Goal: Task Accomplishment & Management: Complete application form

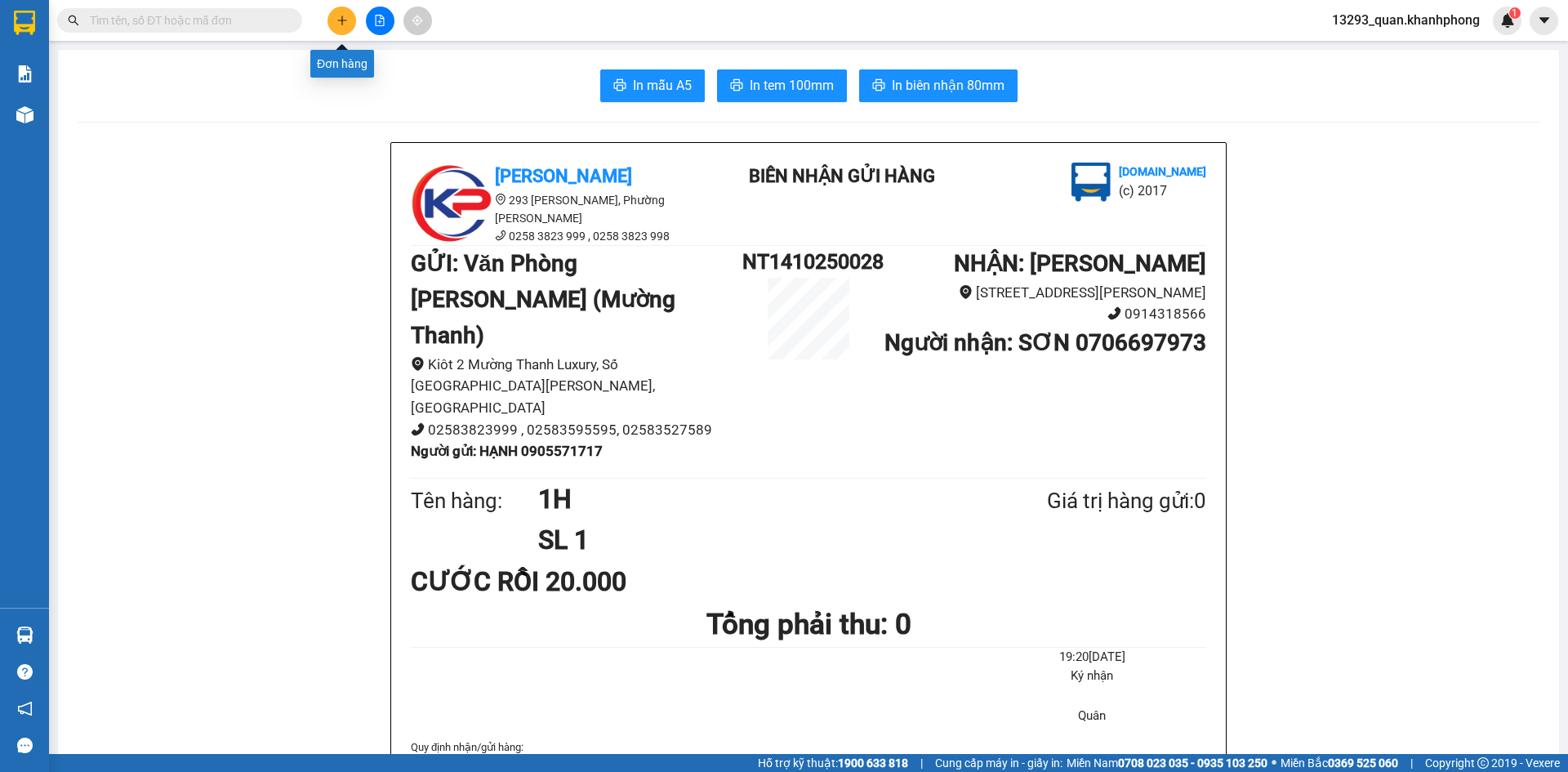
click at [338, 31] on button at bounding box center [342, 21] width 28 height 28
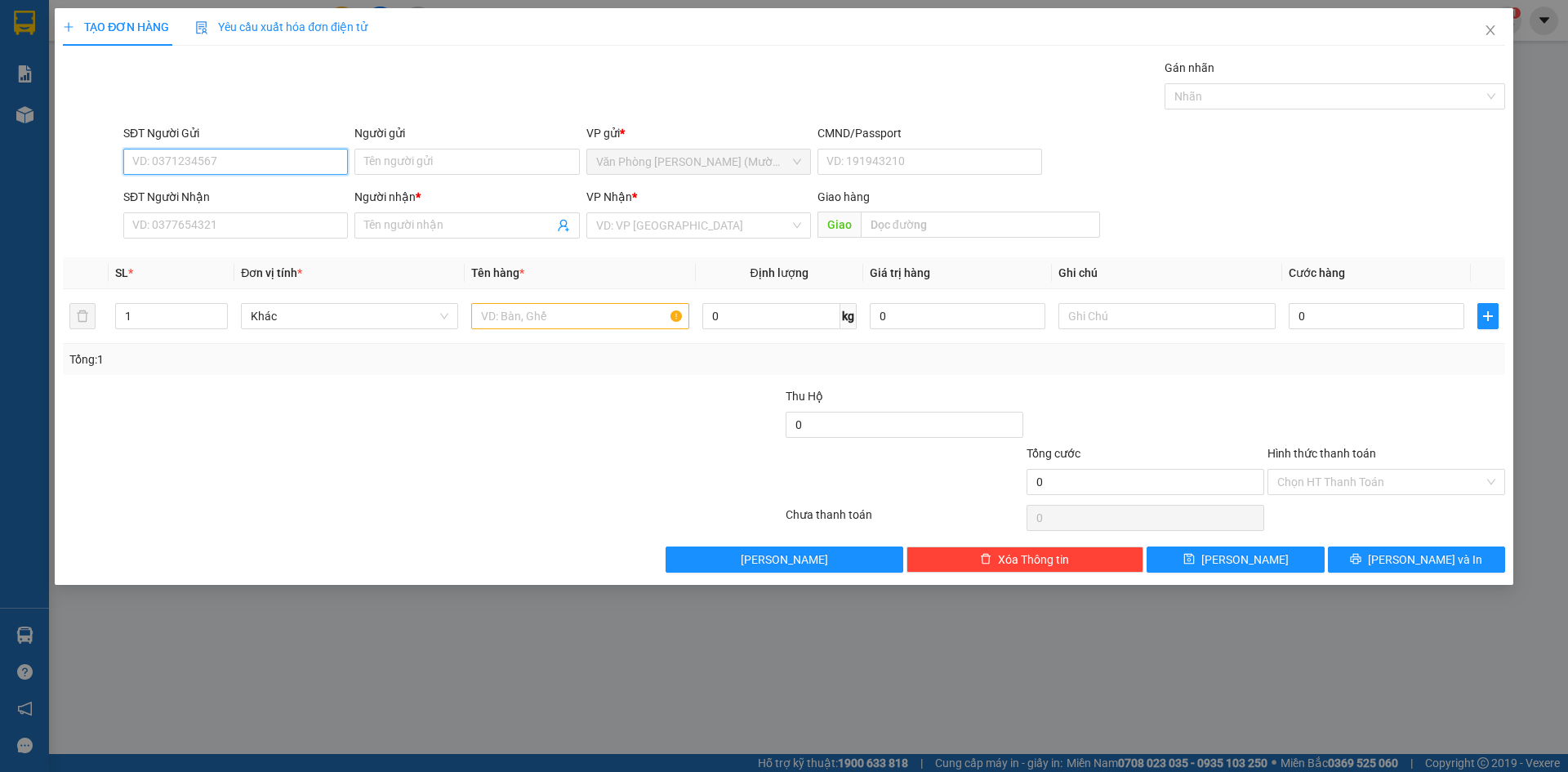
click at [298, 164] on input "SĐT Người Gửi" at bounding box center [236, 162] width 225 height 27
type input "0988773924"
click at [243, 192] on div "0988773924 - DƯƠNG" at bounding box center [235, 195] width 205 height 18
type input "DƯƠNG"
type input "0988773924"
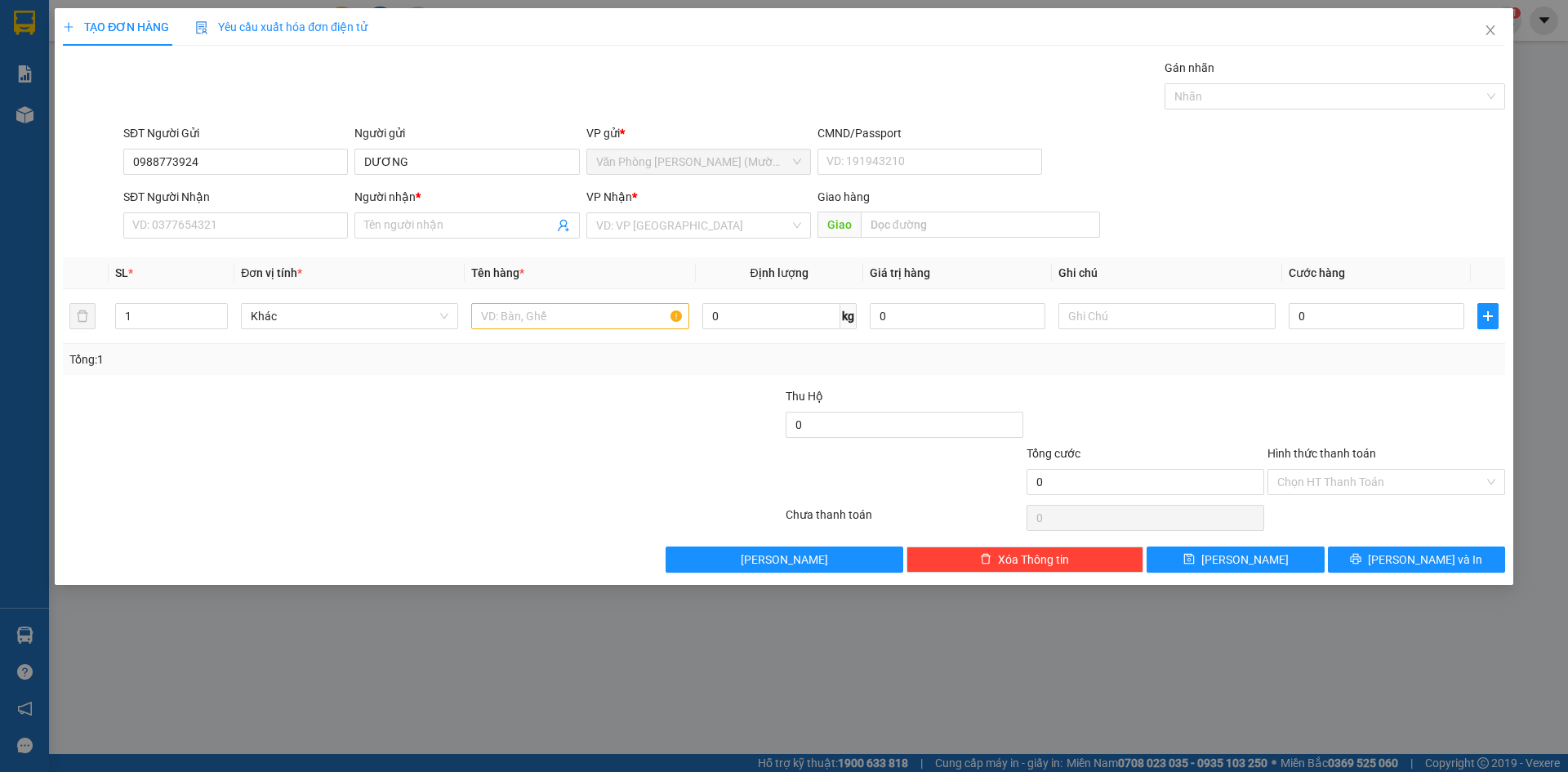
click at [279, 100] on div "Gói vận chuyển * Tiêu chuẩn Gán nhãn Nhãn" at bounding box center [815, 87] width 1389 height 57
click at [234, 97] on div "Gói vận chuyển * Tiêu chuẩn Gán nhãn Nhãn" at bounding box center [815, 87] width 1389 height 57
click at [281, 159] on input "0988773924" at bounding box center [236, 162] width 225 height 27
click at [275, 64] on div "Gói vận chuyển * Tiêu chuẩn Gán nhãn Nhãn" at bounding box center [815, 87] width 1389 height 57
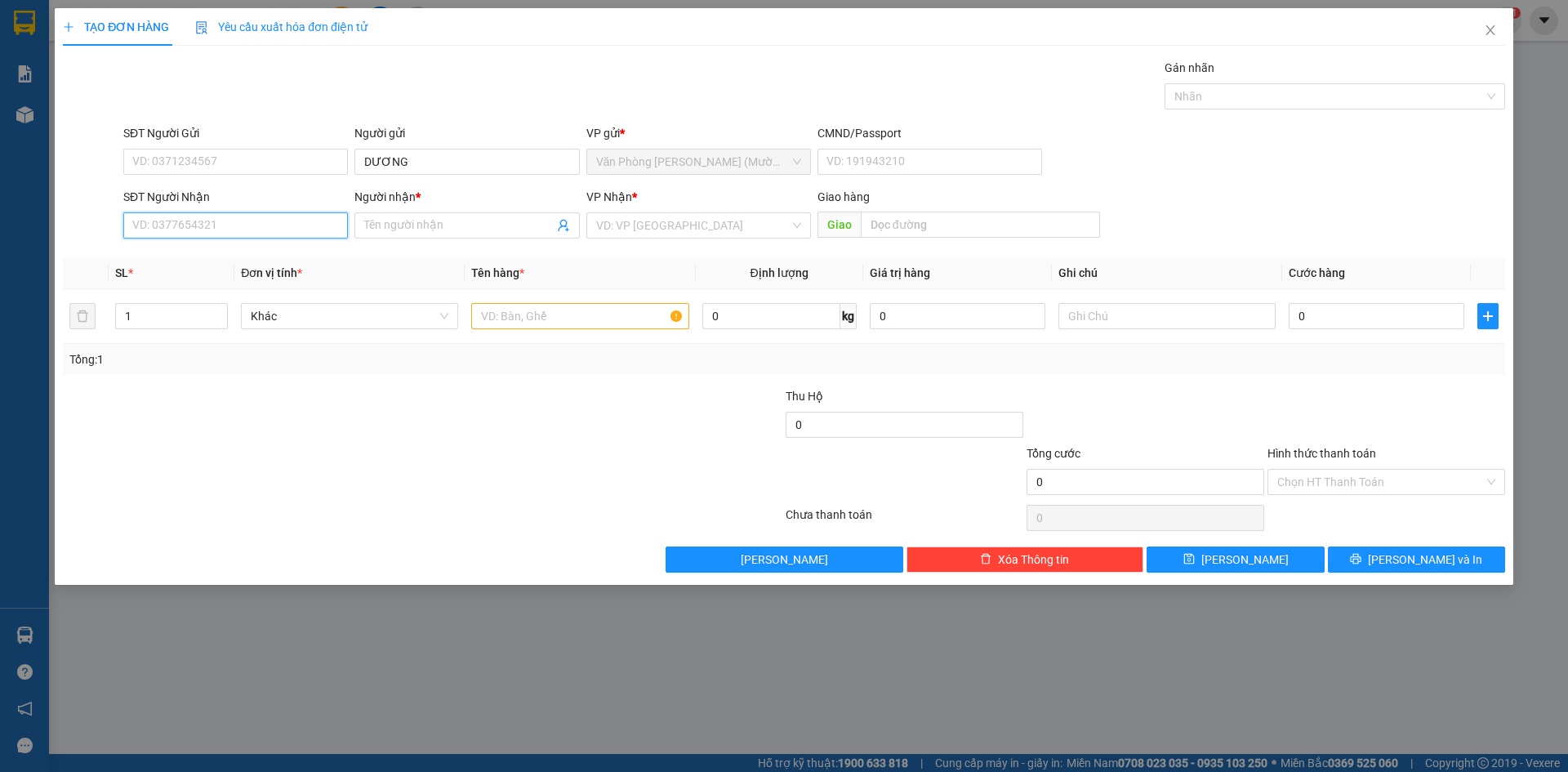
click at [202, 230] on input "SĐT Người Nhận" at bounding box center [236, 226] width 225 height 27
paste input "0988773924"
type input "0988773924"
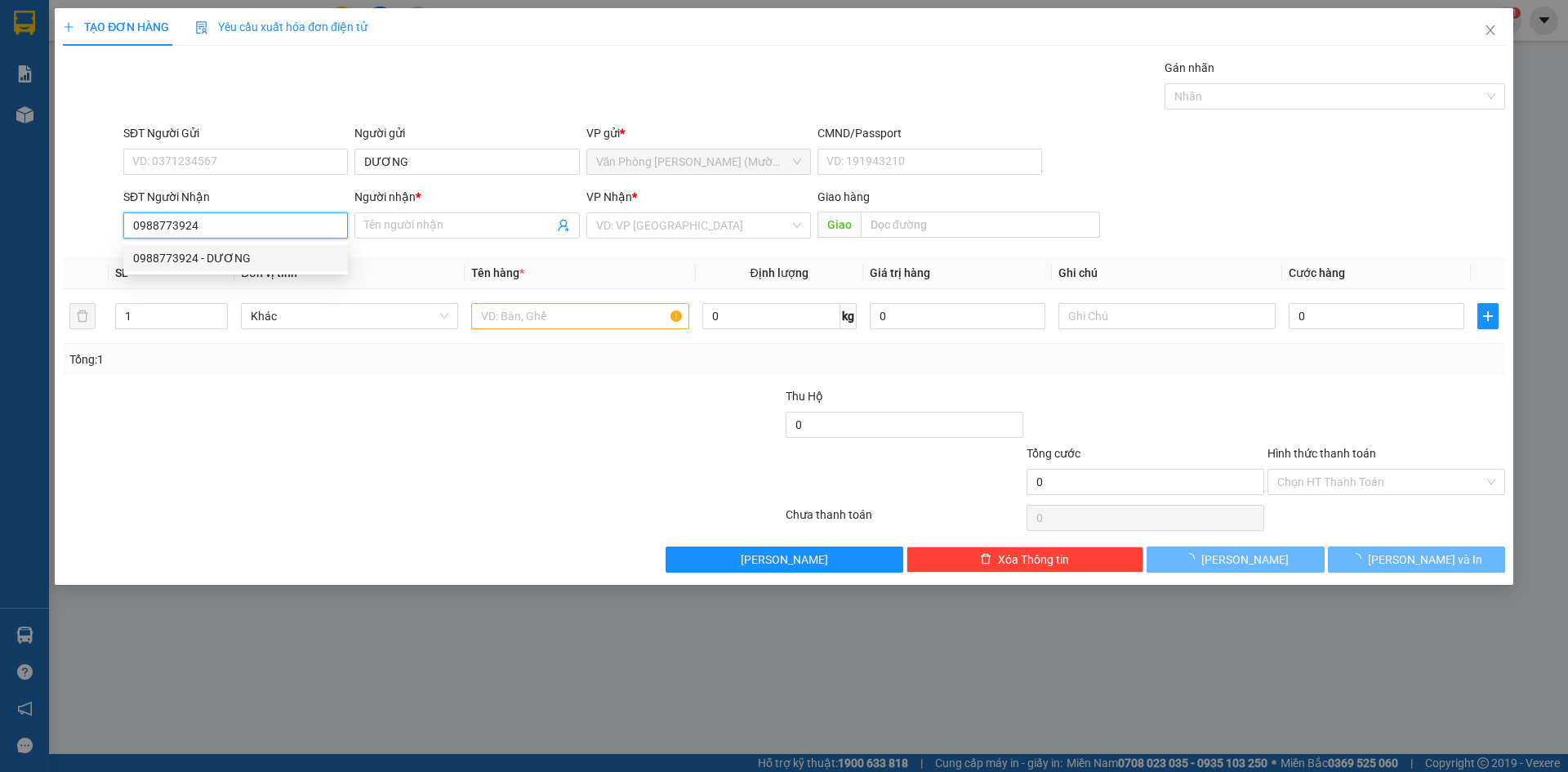
click at [261, 267] on div "0988773924 - DƯƠNG" at bounding box center [236, 258] width 225 height 27
type input "DƯƠNG"
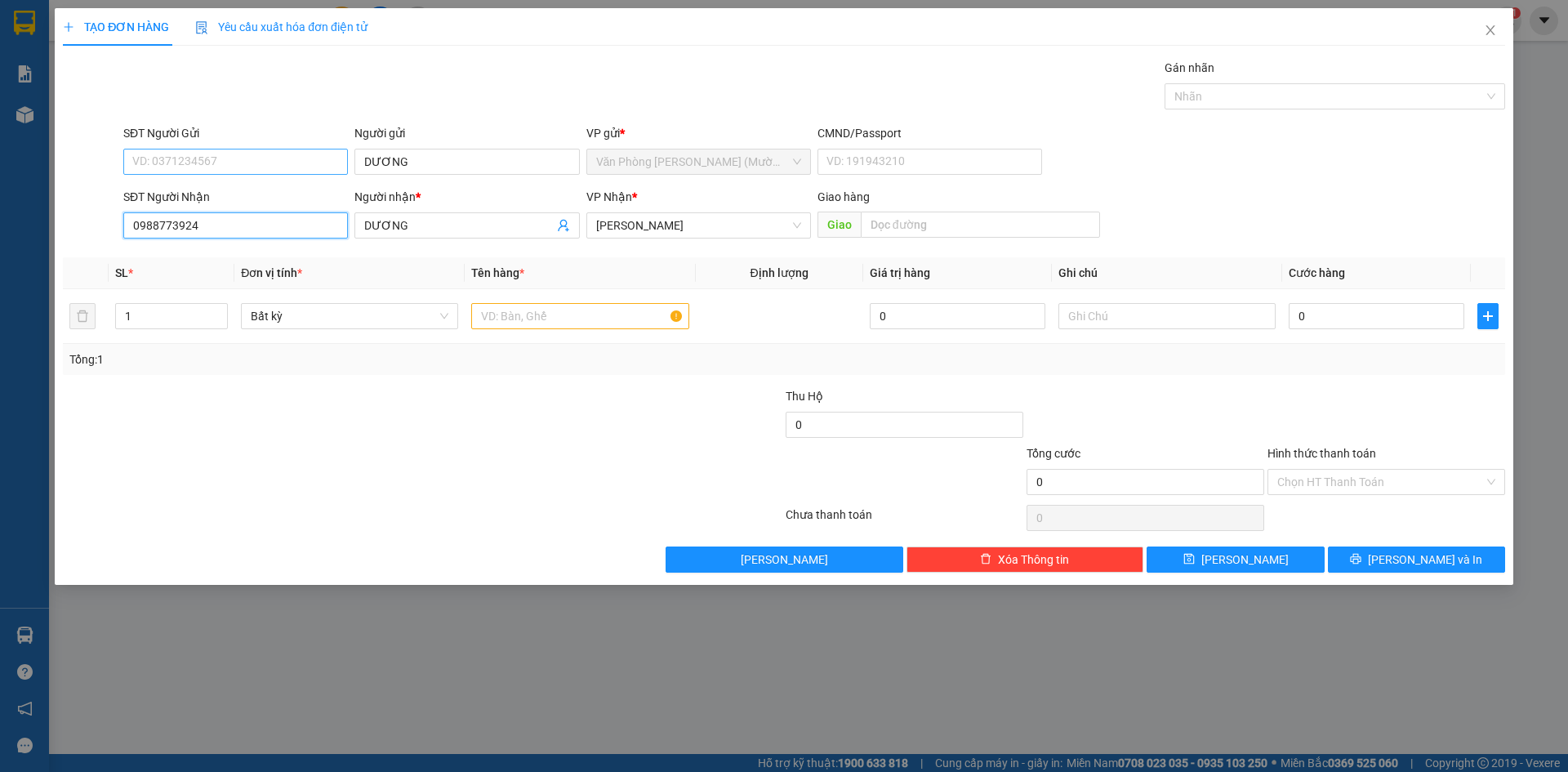
type input "0988773924"
click at [290, 161] on input "SĐT Người Gửi" at bounding box center [236, 162] width 225 height 27
click at [290, 161] on input "SĐT Người Gửi" at bounding box center [236, 162] width 225 height 27
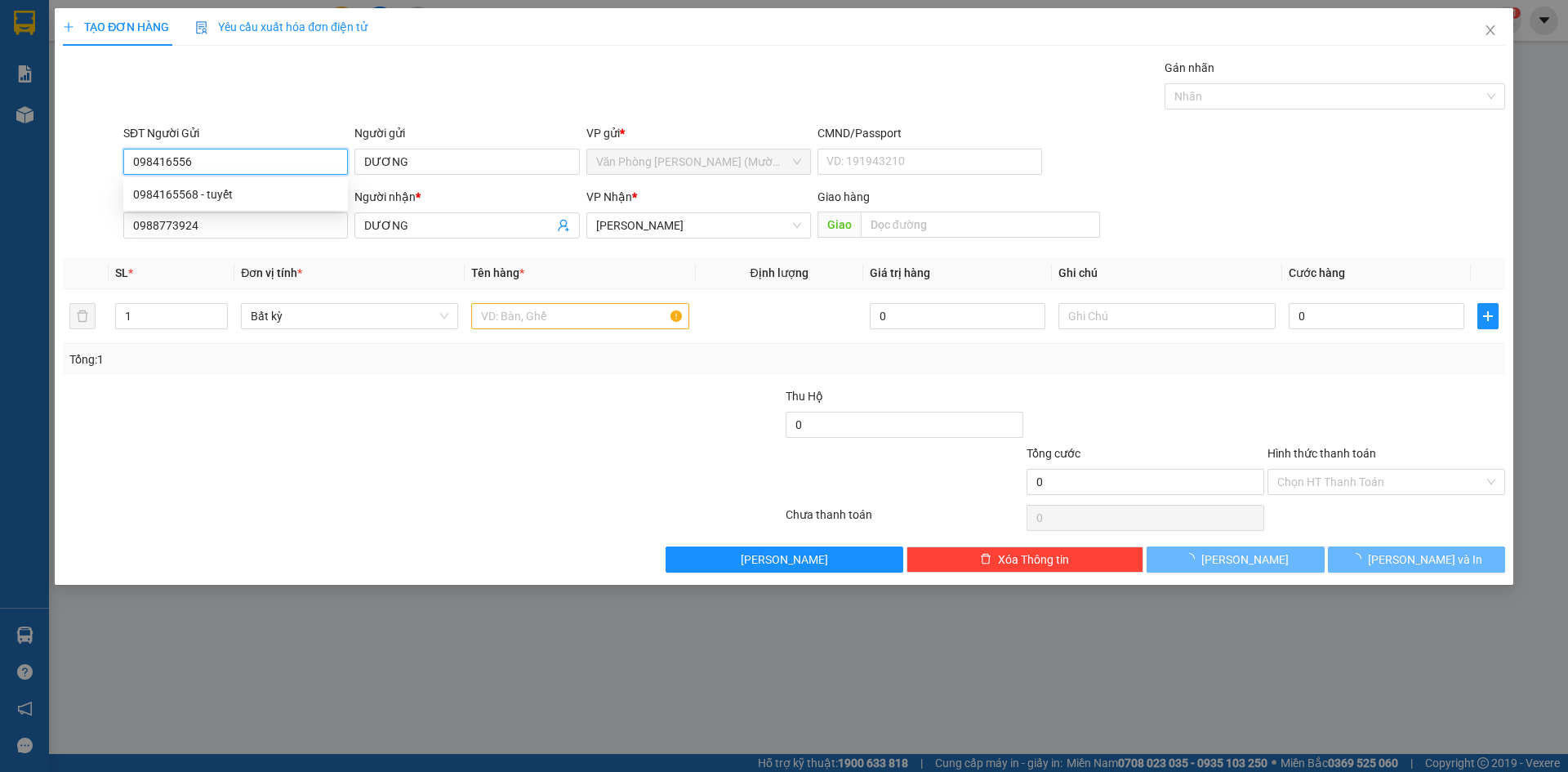
type input "0984165568"
click at [242, 193] on div "0984165568 - tuyết" at bounding box center [235, 195] width 205 height 18
type input "tuyết"
type input "0984165568"
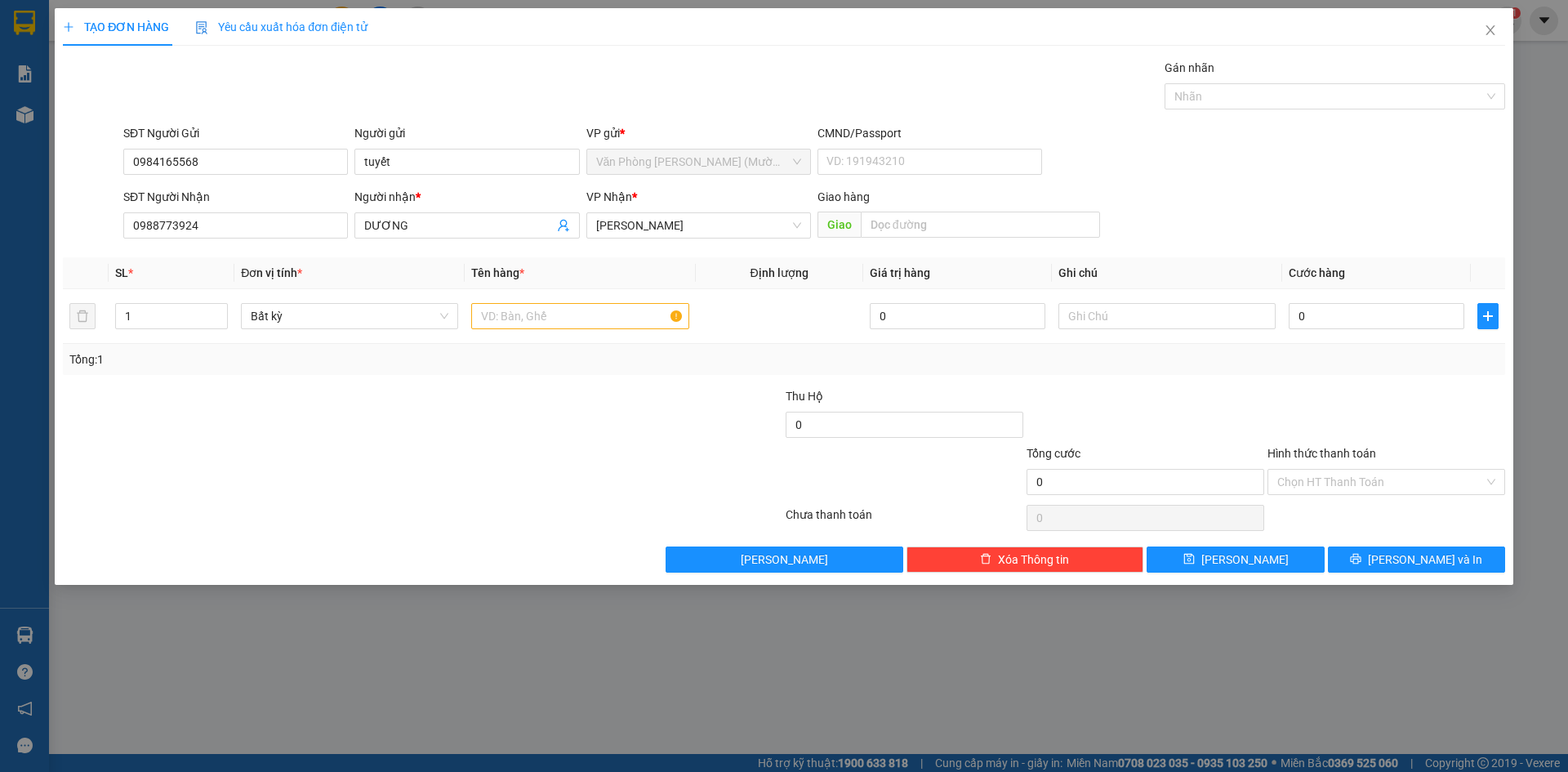
click at [268, 96] on div "Gói vận chuyển * Tiêu chuẩn Gán nhãn Nhãn" at bounding box center [815, 87] width 1389 height 57
click at [617, 506] on div at bounding box center [422, 518] width 723 height 32
click at [592, 471] on div at bounding box center [664, 473] width 241 height 57
click at [579, 465] on div at bounding box center [664, 473] width 241 height 57
click at [564, 418] on div at bounding box center [664, 416] width 241 height 57
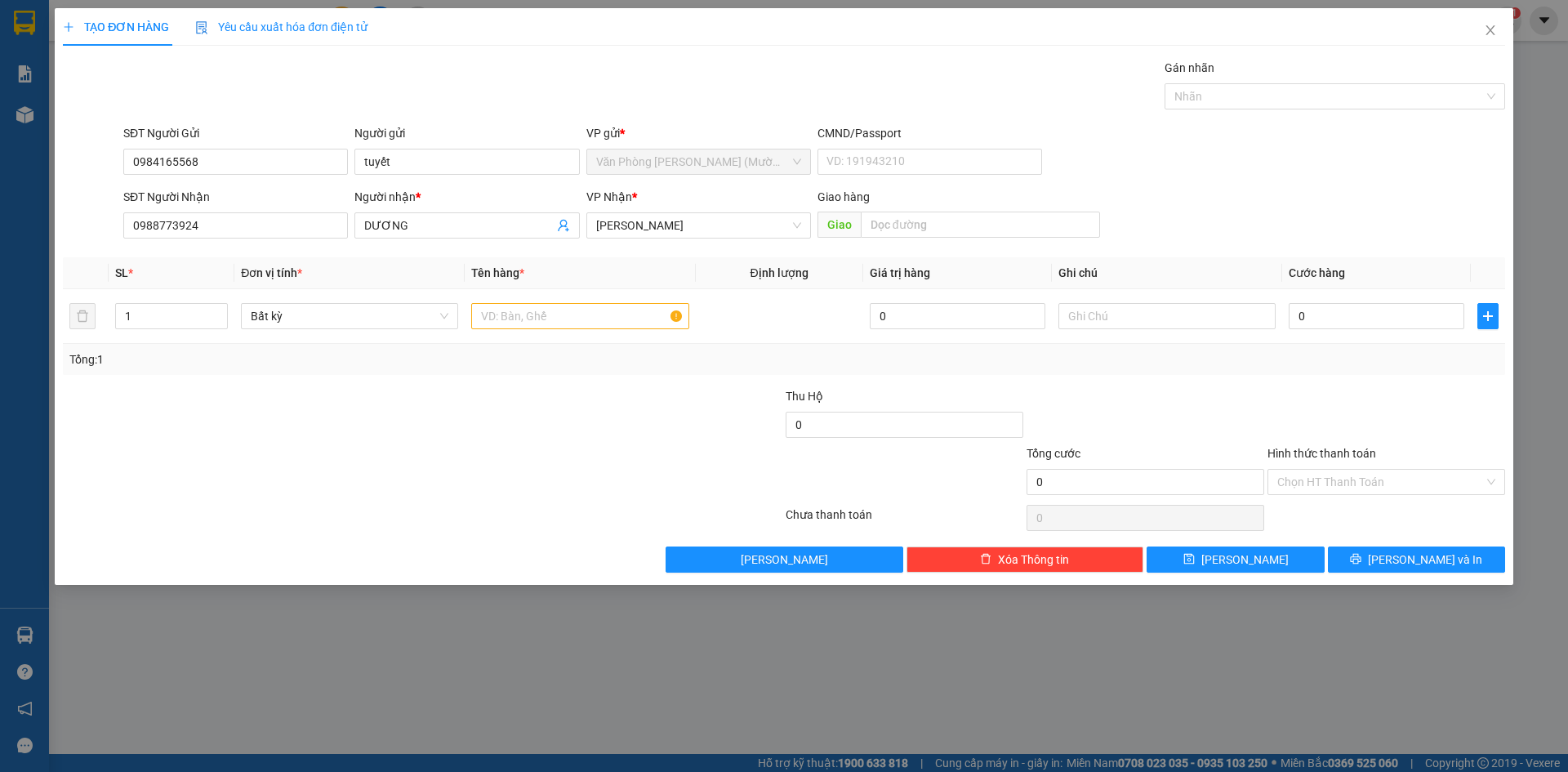
click at [1293, 161] on div "SĐT Người Gửi 0984165568 Người gửi tuyết VP gửi * Văn Phòng [PERSON_NAME] ([PER…" at bounding box center [815, 153] width 1389 height 57
click at [1308, 175] on div "SĐT Người Gửi 0984165568 Người gửi tuyết VP gửi * Văn Phòng [PERSON_NAME] ([PER…" at bounding box center [815, 153] width 1389 height 57
click at [1309, 173] on div "SĐT Người Gửi 0984165568 Người gửi tuyết VP gửi * Văn Phòng [PERSON_NAME] ([PER…" at bounding box center [815, 153] width 1389 height 57
drag, startPoint x: 575, startPoint y: 80, endPoint x: 1064, endPoint y: 206, distance: 505.0
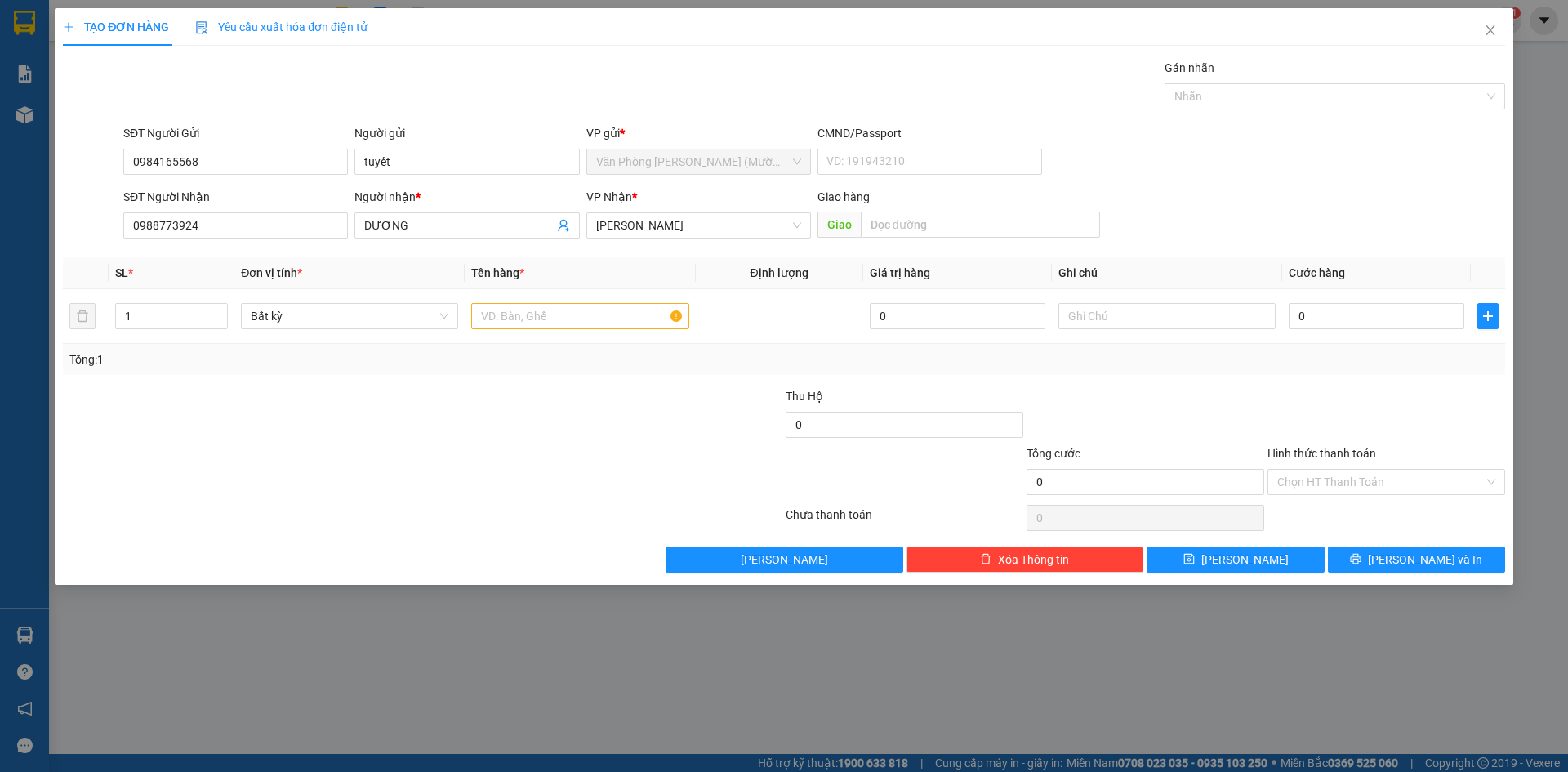
click at [580, 80] on div "Gói vận chuyển * Tiêu chuẩn Gán nhãn Nhãn" at bounding box center [815, 87] width 1389 height 57
click at [1171, 192] on div "SĐT Người Nhận 0988773924 Người nhận * DƯƠNG VP Nhận * [PERSON_NAME] hàng Giao" at bounding box center [815, 216] width 1389 height 57
click at [686, 52] on div "TẠO ĐƠN HÀNG Yêu cầu xuất hóa đơn điện tử Transit Pickup Surcharge Ids Transit …" at bounding box center [784, 291] width 1443 height 564
click at [587, 82] on div "Gói vận chuyển * Tiêu chuẩn Gán nhãn Nhãn" at bounding box center [815, 87] width 1389 height 57
click at [548, 320] on input "text" at bounding box center [580, 316] width 217 height 27
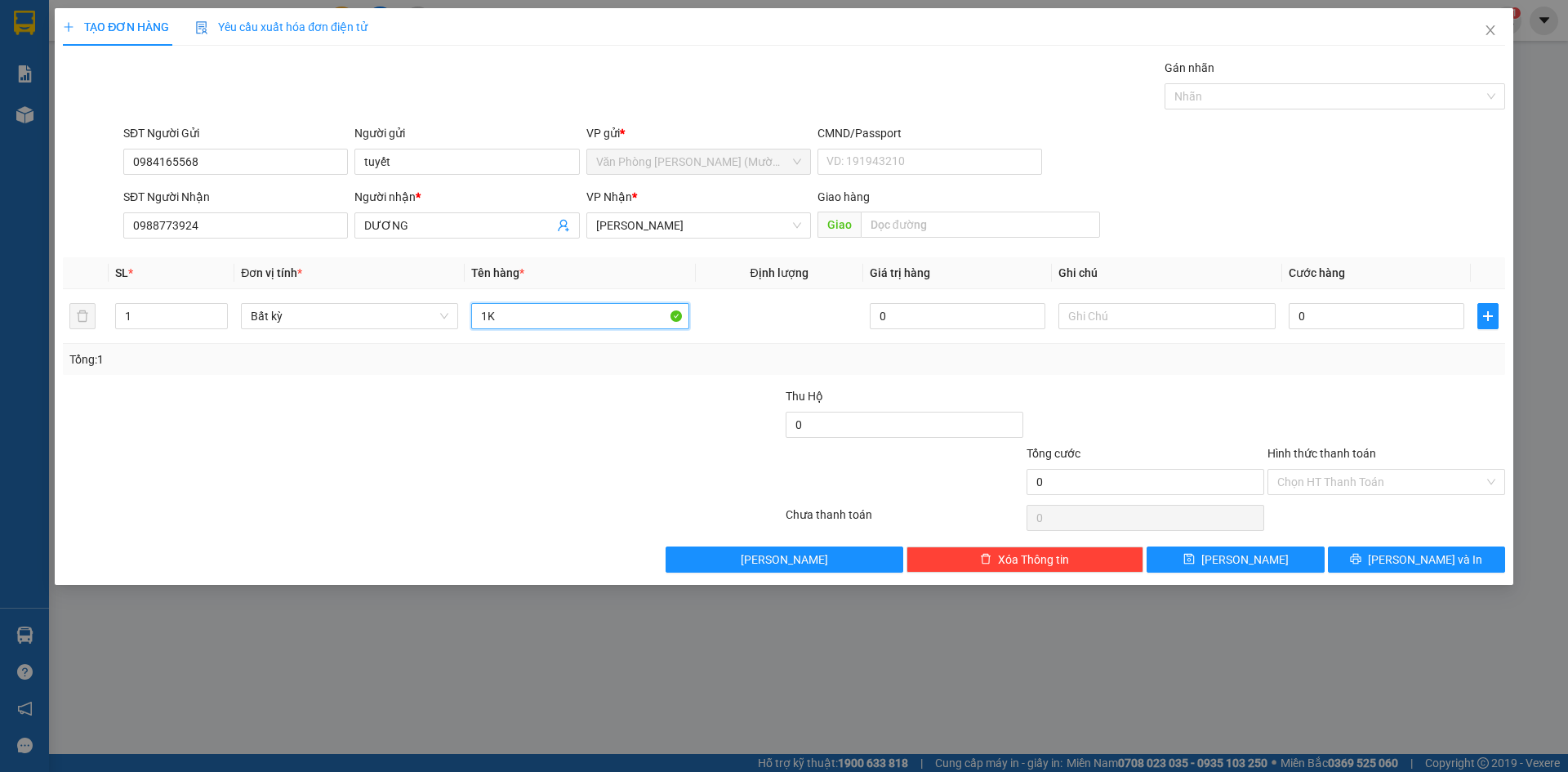
type input "1K"
drag, startPoint x: 1356, startPoint y: 183, endPoint x: 1405, endPoint y: 154, distance: 56.9
click at [1356, 181] on form "SĐT Người Gửi 0984165568 Người gửi tuyết VP gửi * Văn Phòng [PERSON_NAME] ([PER…" at bounding box center [784, 185] width 1443 height 121
drag, startPoint x: 1405, startPoint y: 154, endPoint x: 1350, endPoint y: 211, distance: 79.2
click at [1405, 154] on div "SĐT Người Gửi 0984165568 Người gửi tuyết VP gửi * Văn Phòng [PERSON_NAME] ([PER…" at bounding box center [815, 153] width 1389 height 57
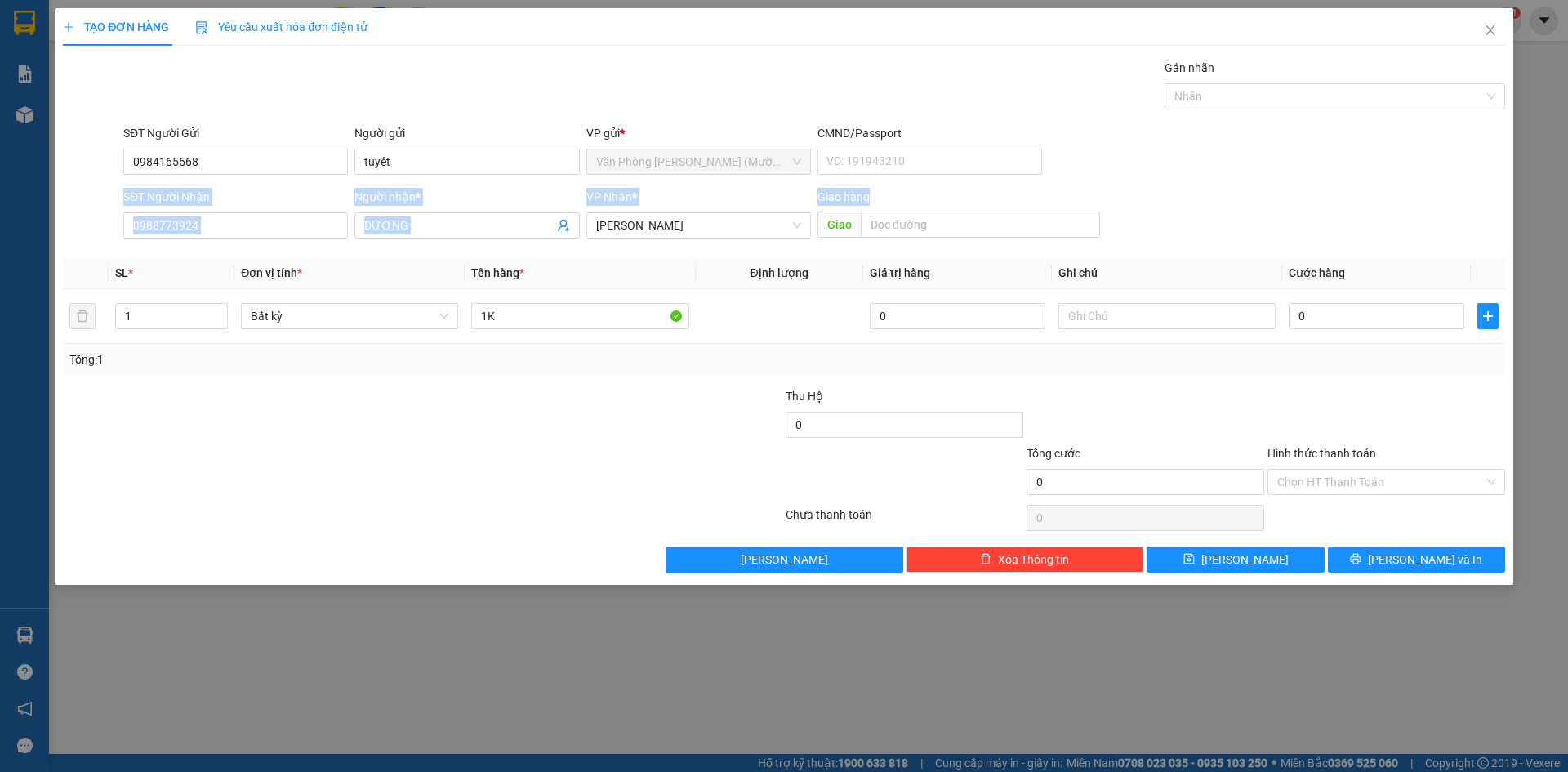
click at [1349, 211] on div "SĐT Người Nhận 0988773924 Người nhận * DƯƠNG VP Nhận * [PERSON_NAME] hàng Giao" at bounding box center [815, 216] width 1389 height 57
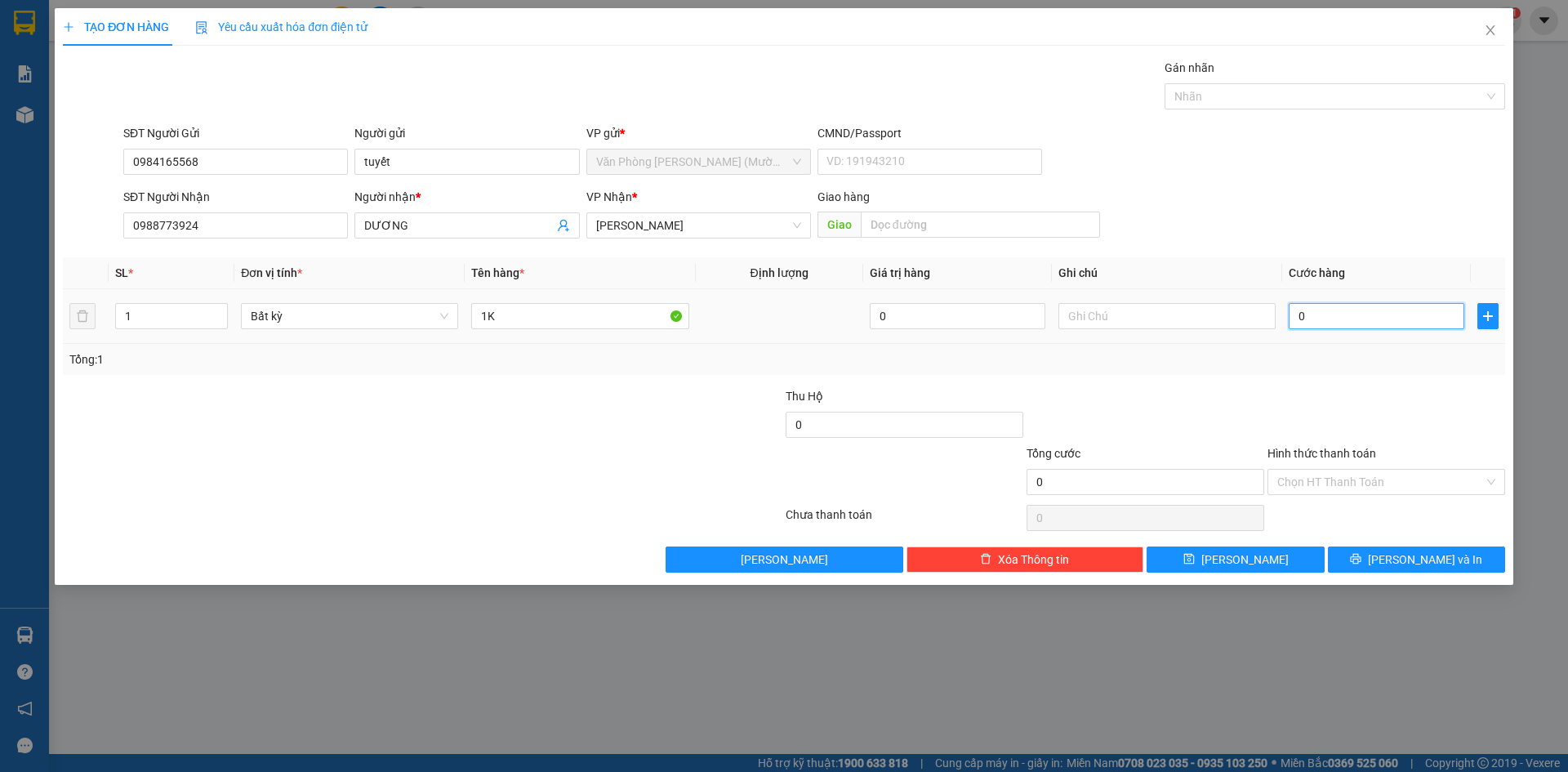
click at [1343, 309] on input "0" at bounding box center [1377, 316] width 176 height 27
type input "2"
type input "20"
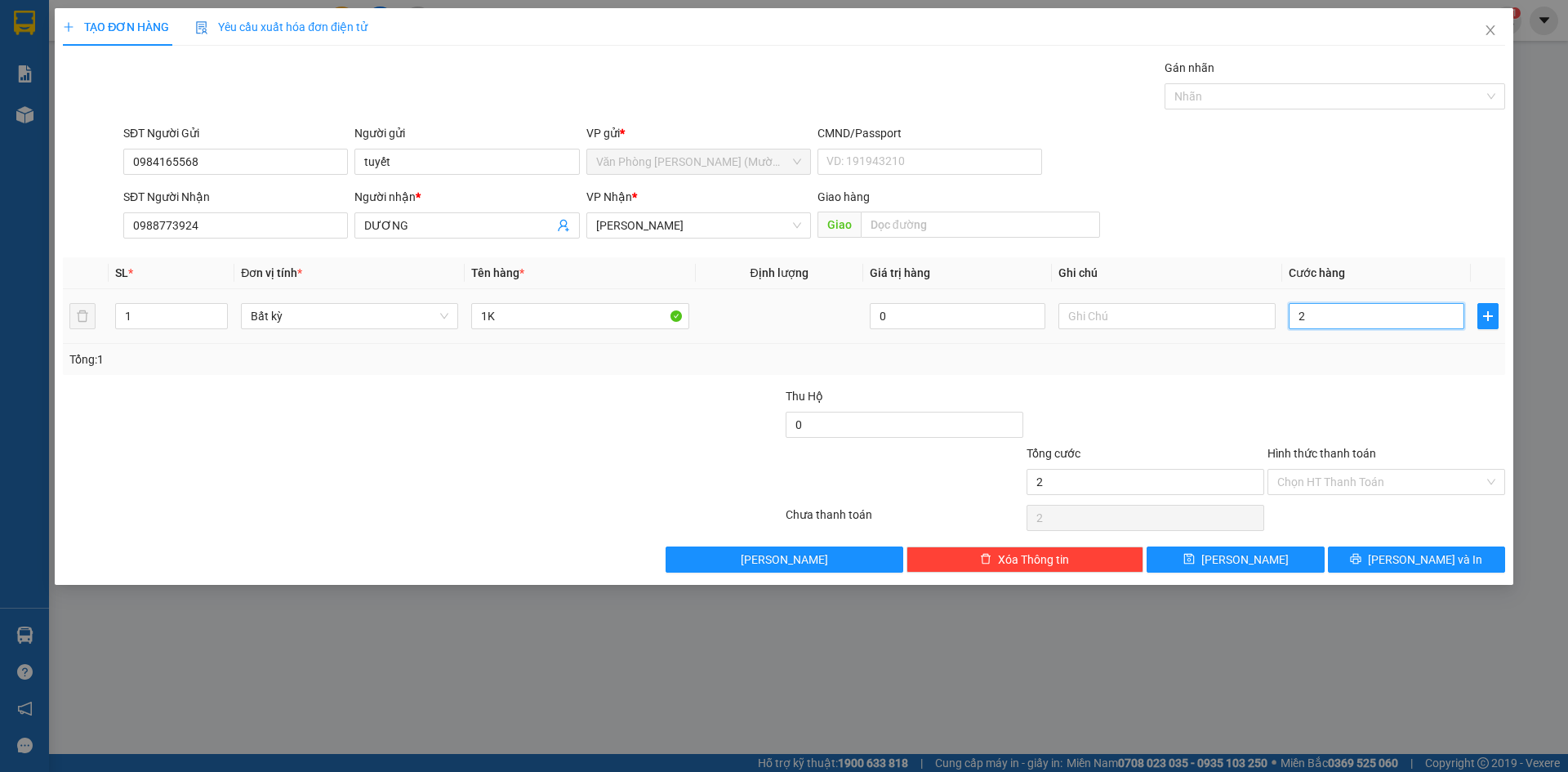
type input "20"
type input "20.000"
click at [1287, 206] on div "SĐT Người Nhận 0988773924 Người nhận * DƯƠNG VP Nhận * [PERSON_NAME] hàng Giao" at bounding box center [815, 216] width 1389 height 57
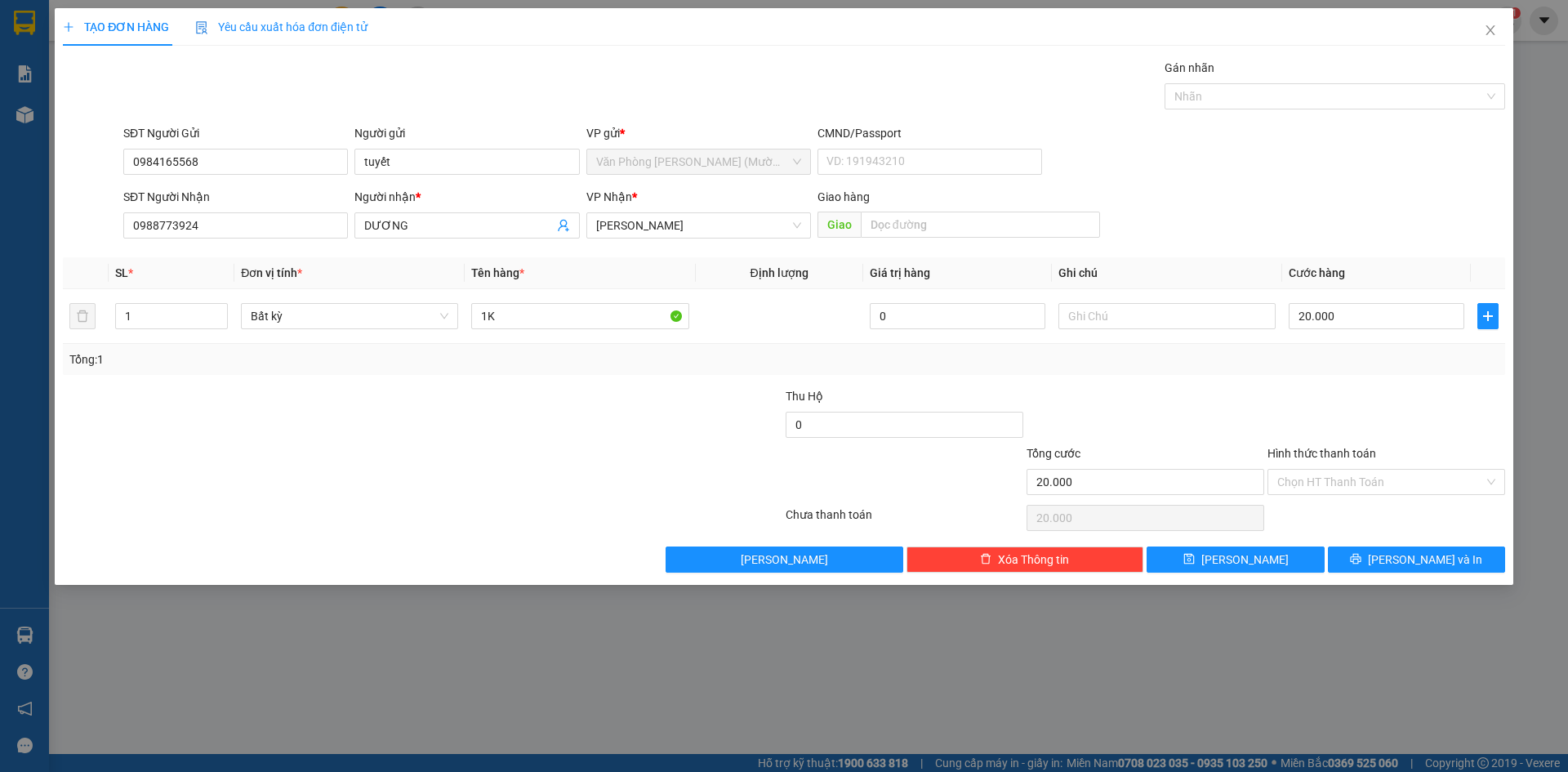
drag, startPoint x: 1315, startPoint y: 418, endPoint x: 1323, endPoint y: 411, distance: 10.6
click at [1317, 415] on div at bounding box center [1386, 416] width 241 height 57
drag, startPoint x: 1324, startPoint y: 169, endPoint x: 1373, endPoint y: 332, distance: 170.2
click at [1332, 190] on form "SĐT Người Gửi 0984165568 Người gửi tuyết VP gửi * Văn Phòng [PERSON_NAME] ([PER…" at bounding box center [784, 185] width 1443 height 121
drag, startPoint x: 1365, startPoint y: 394, endPoint x: 1336, endPoint y: 191, distance: 205.1
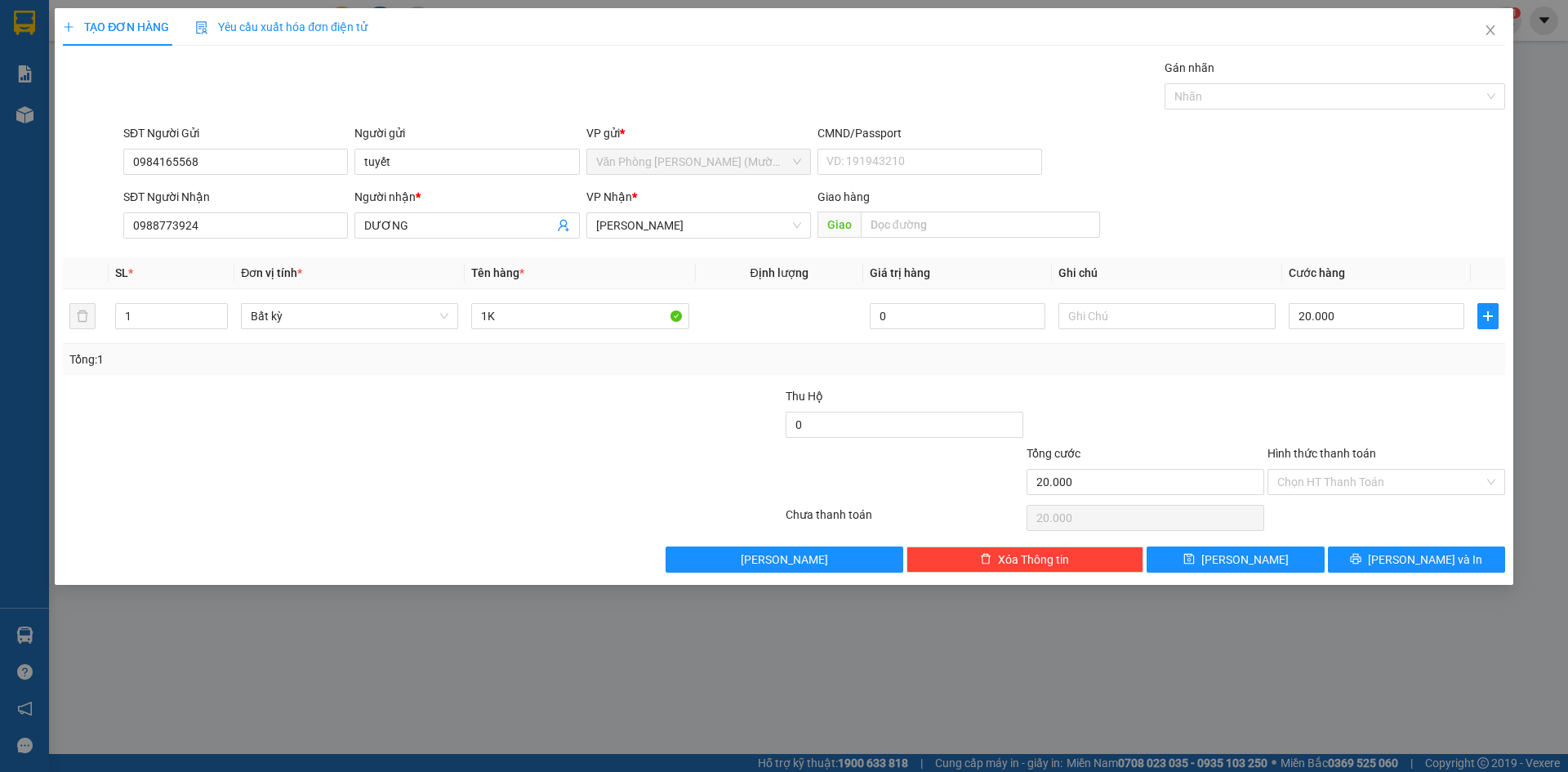
click at [1366, 374] on div "Transit Pickup Surcharge Ids Transit Deliver Surcharge Ids Transit Deliver Surc…" at bounding box center [784, 315] width 1443 height 514
click at [1332, 172] on div "SĐT Người Gửi 0984165568 Người gửi tuyết VP gửi * Văn Phòng [PERSON_NAME] ([PER…" at bounding box center [815, 153] width 1389 height 57
click at [1313, 392] on div at bounding box center [1386, 416] width 241 height 57
click at [1401, 394] on div at bounding box center [1386, 416] width 241 height 57
click at [1390, 491] on input "Hình thức thanh toán" at bounding box center [1381, 482] width 207 height 25
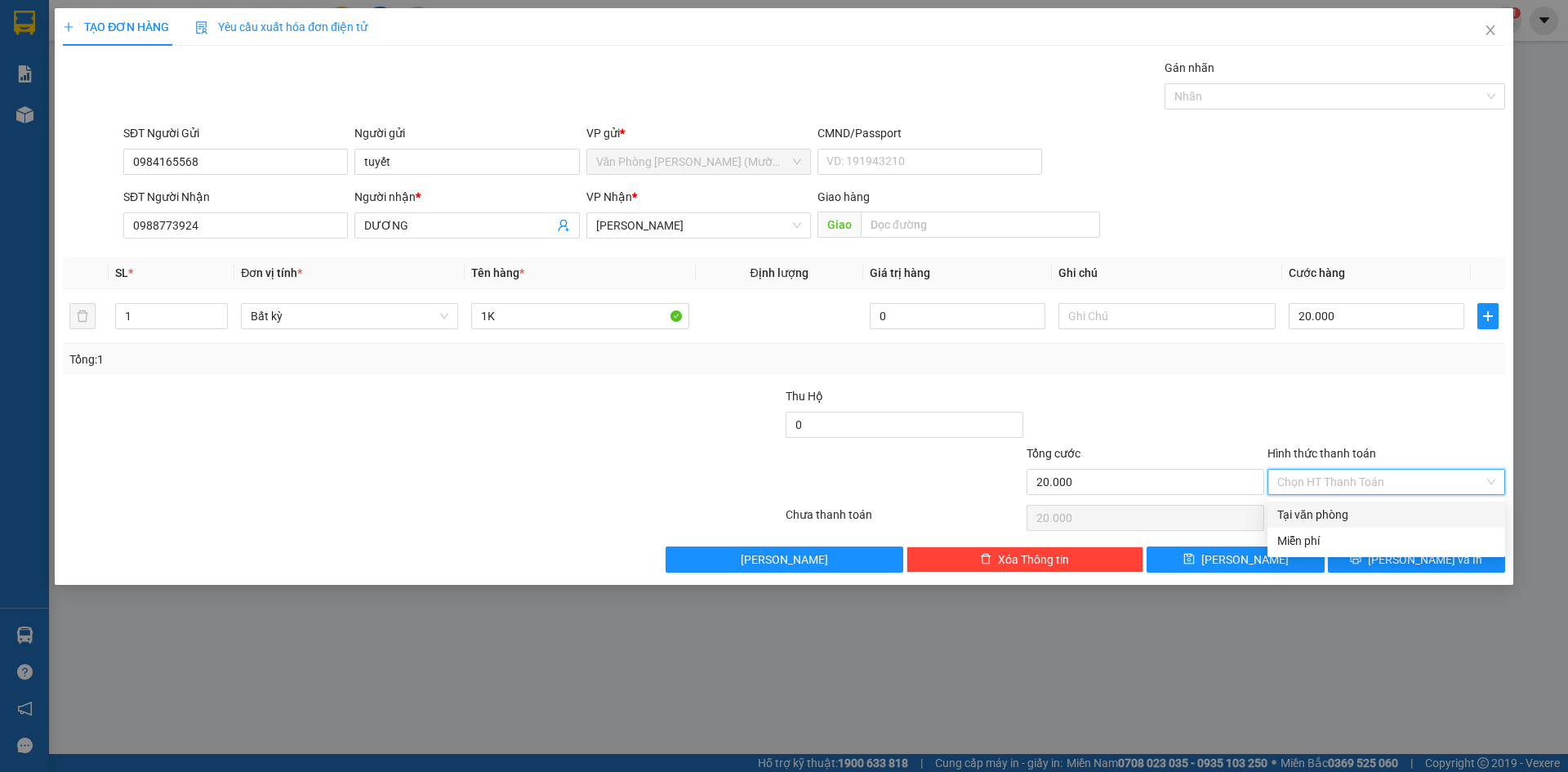
click at [1367, 514] on div "Tại văn phòng" at bounding box center [1386, 515] width 218 height 18
type input "0"
click at [1390, 404] on div at bounding box center [1386, 416] width 241 height 57
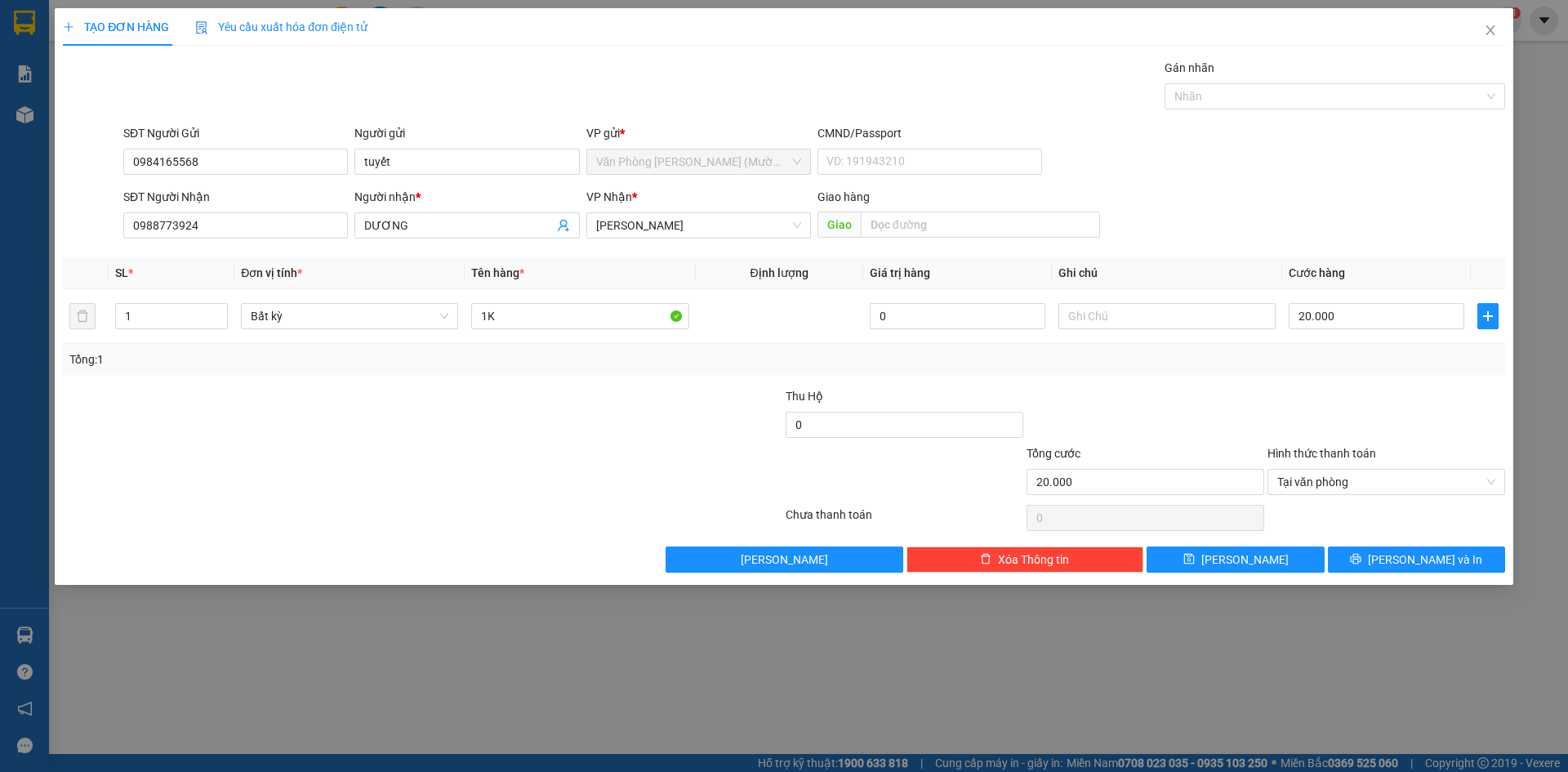
click at [1389, 399] on div at bounding box center [1386, 416] width 241 height 57
click at [1356, 487] on span "Tại văn phòng" at bounding box center [1386, 482] width 218 height 25
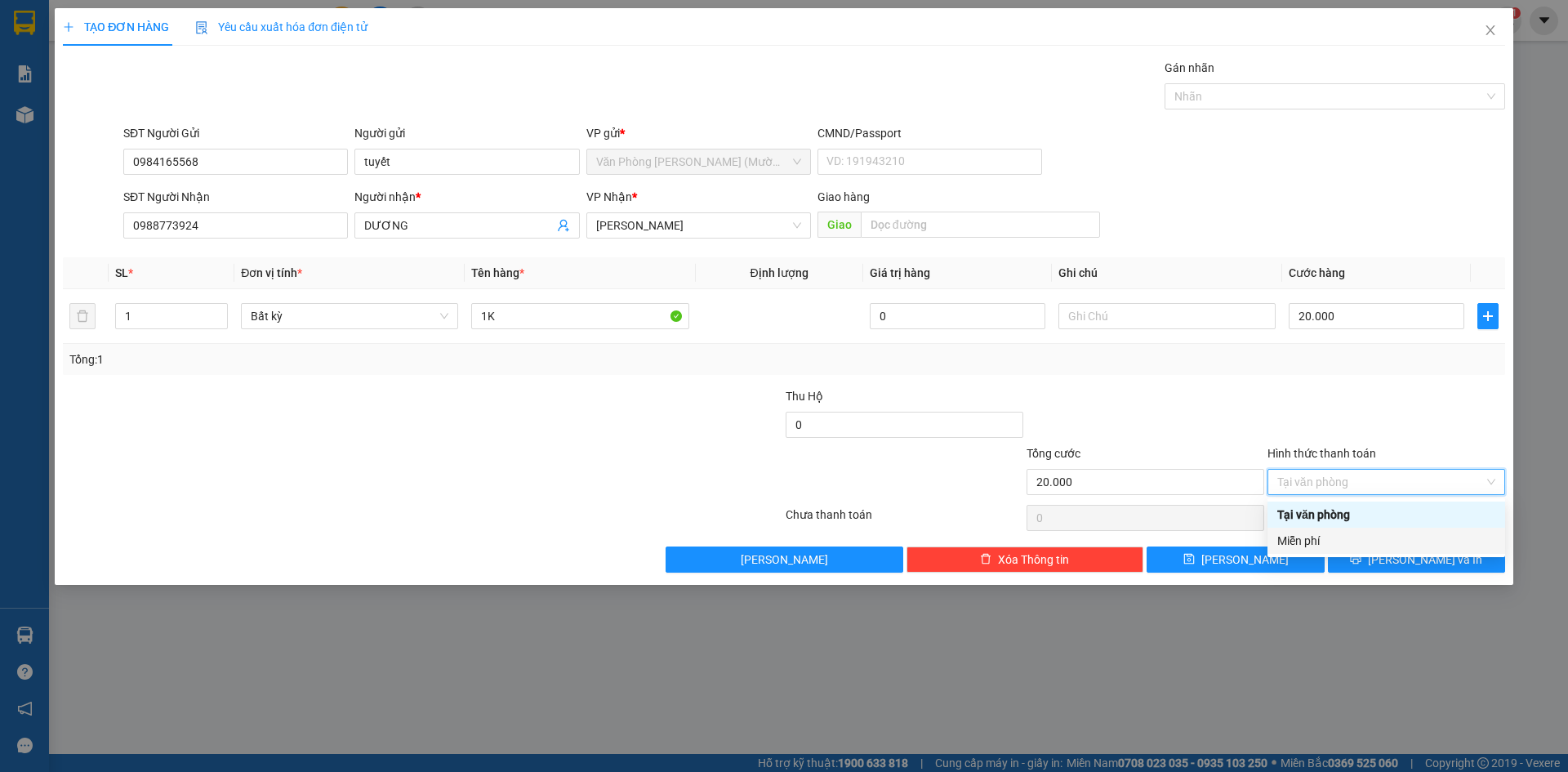
click at [1377, 542] on div "Miễn phí" at bounding box center [1386, 541] width 218 height 18
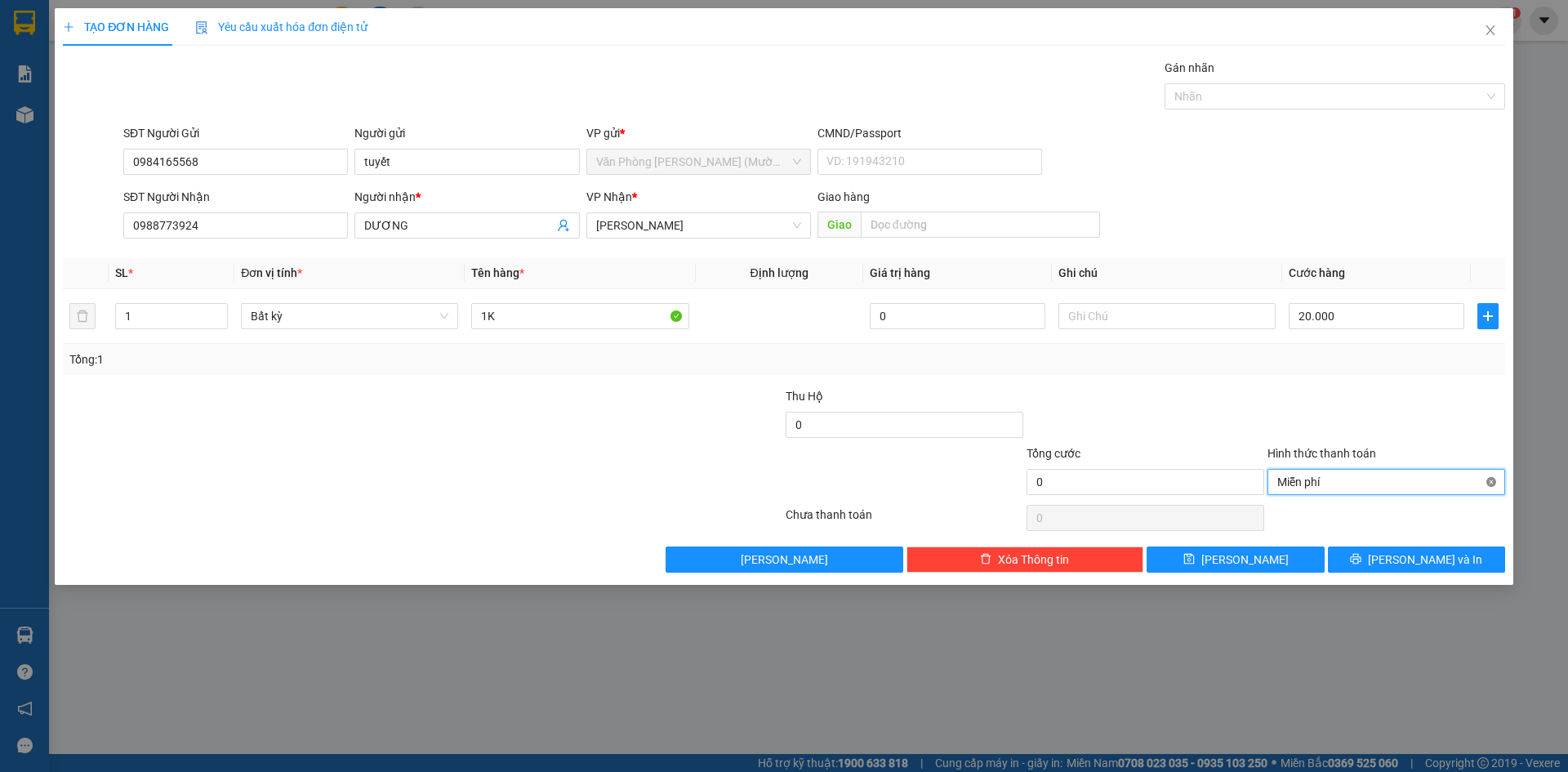
type input "20.000"
drag, startPoint x: 1441, startPoint y: 408, endPoint x: 1439, endPoint y: 515, distance: 107.0
click at [1440, 408] on div at bounding box center [1386, 416] width 241 height 57
click at [1429, 553] on span "[PERSON_NAME] và In" at bounding box center [1425, 560] width 114 height 18
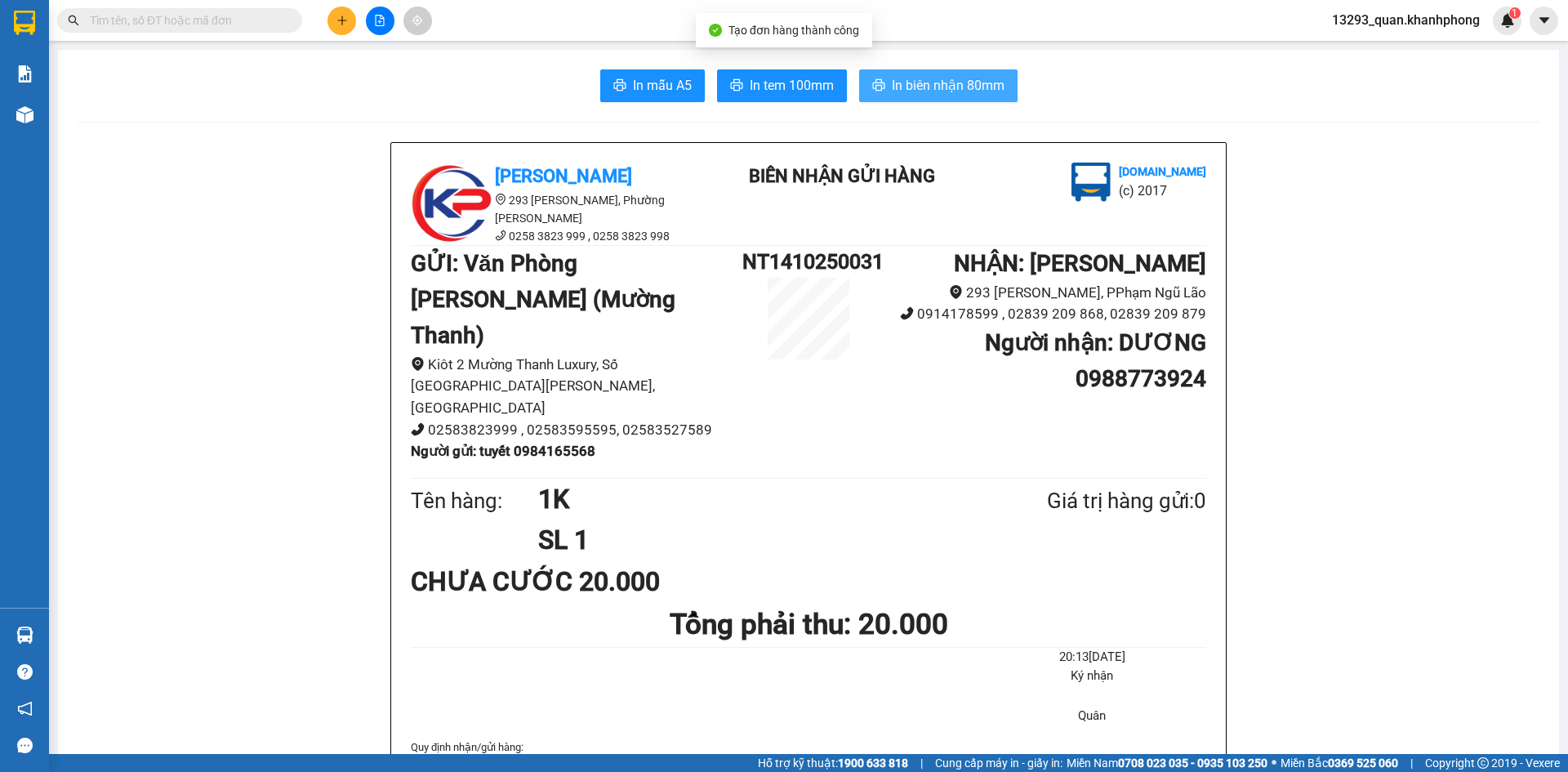
click at [938, 91] on span "In biên nhận 80mm" at bounding box center [948, 86] width 113 height 21
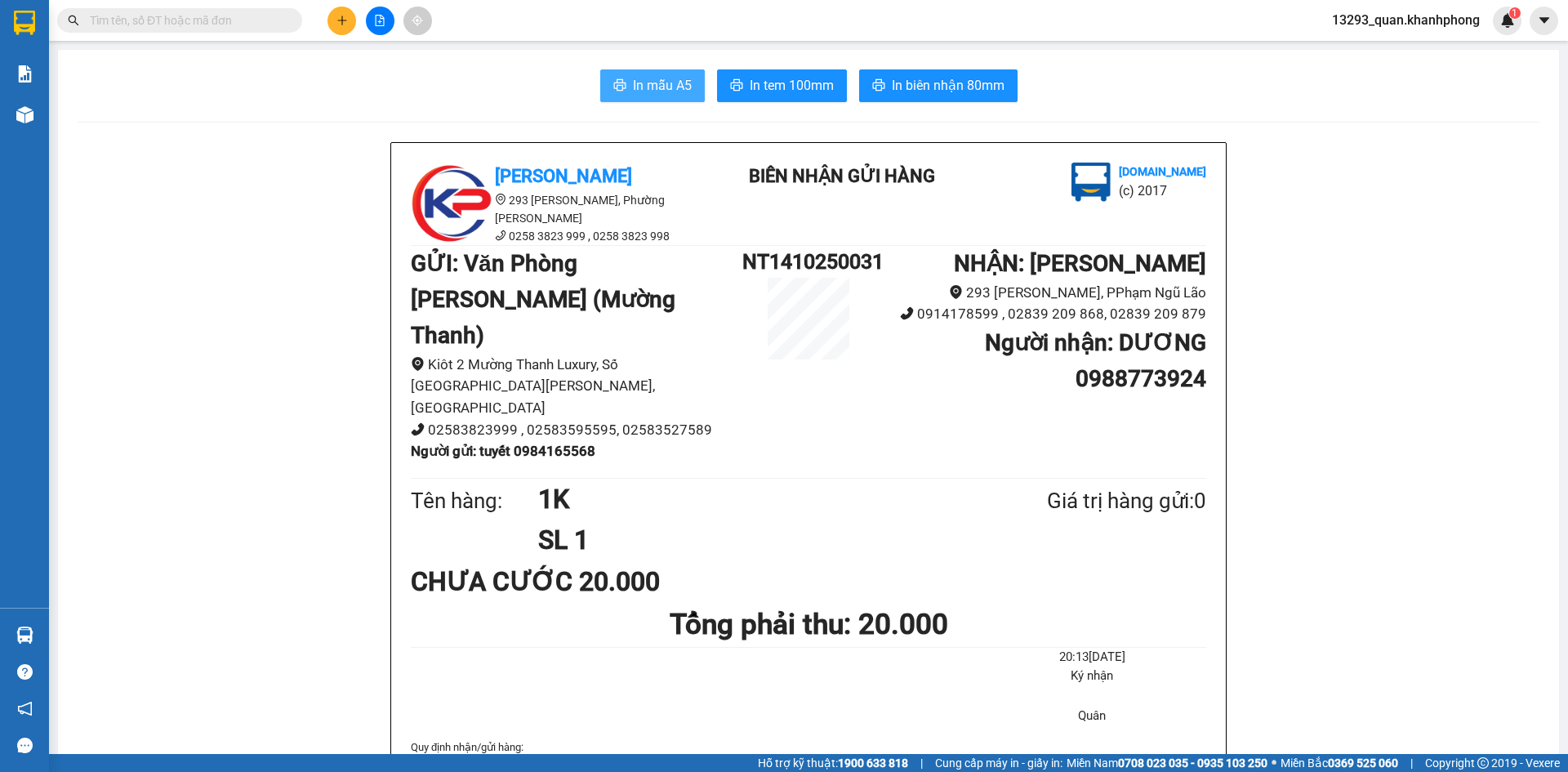
click at [666, 76] on span "In mẫu A5" at bounding box center [662, 86] width 59 height 21
click at [341, 13] on button at bounding box center [342, 21] width 28 height 28
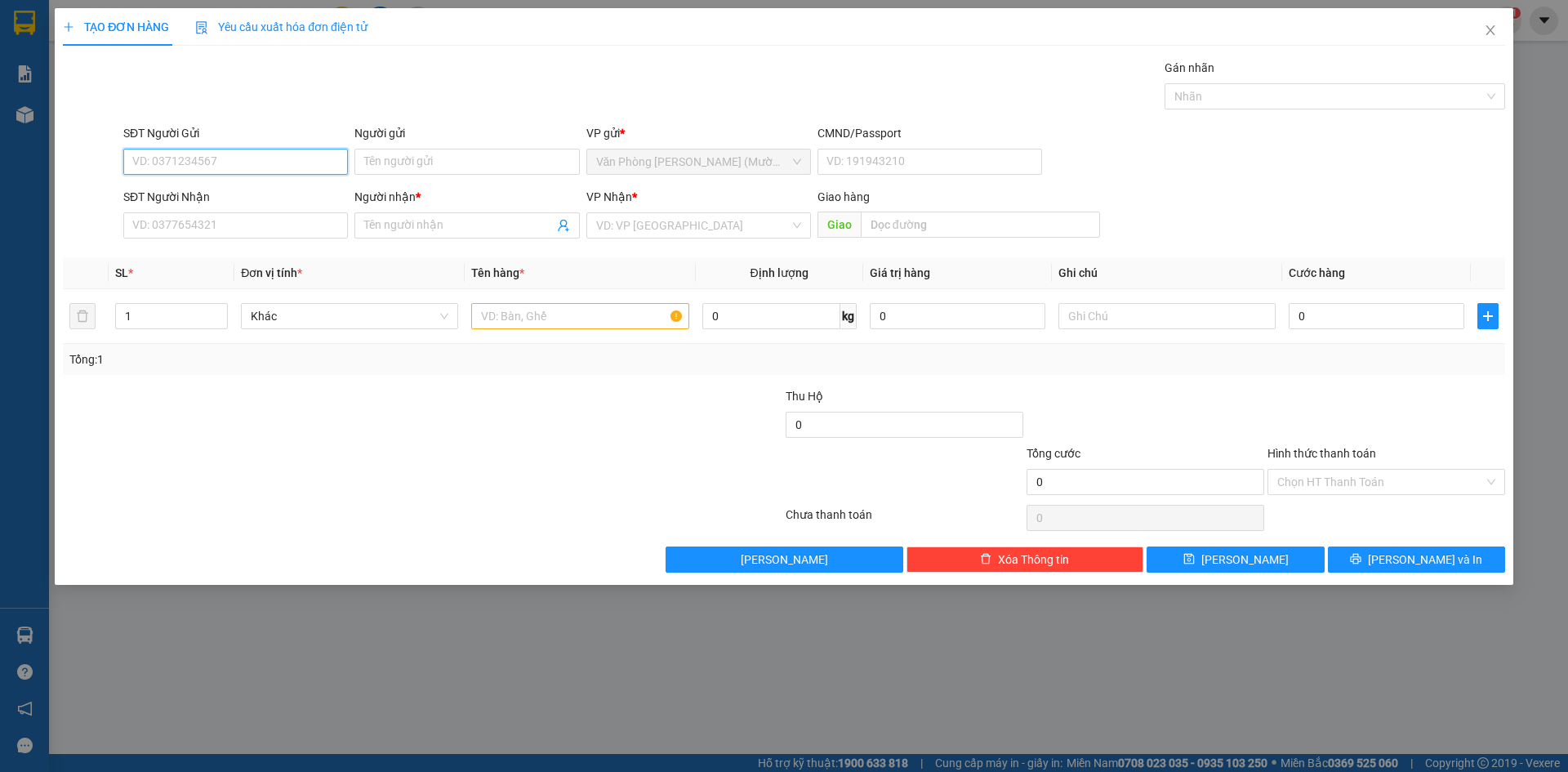
click at [253, 157] on input "SĐT Người Gửi" at bounding box center [236, 162] width 225 height 27
type input "0778855536"
click at [417, 169] on input "Người gửi" at bounding box center [466, 162] width 225 height 27
type input "A TRƯƠNG"
drag, startPoint x: 366, startPoint y: 60, endPoint x: 291, endPoint y: 231, distance: 186.7
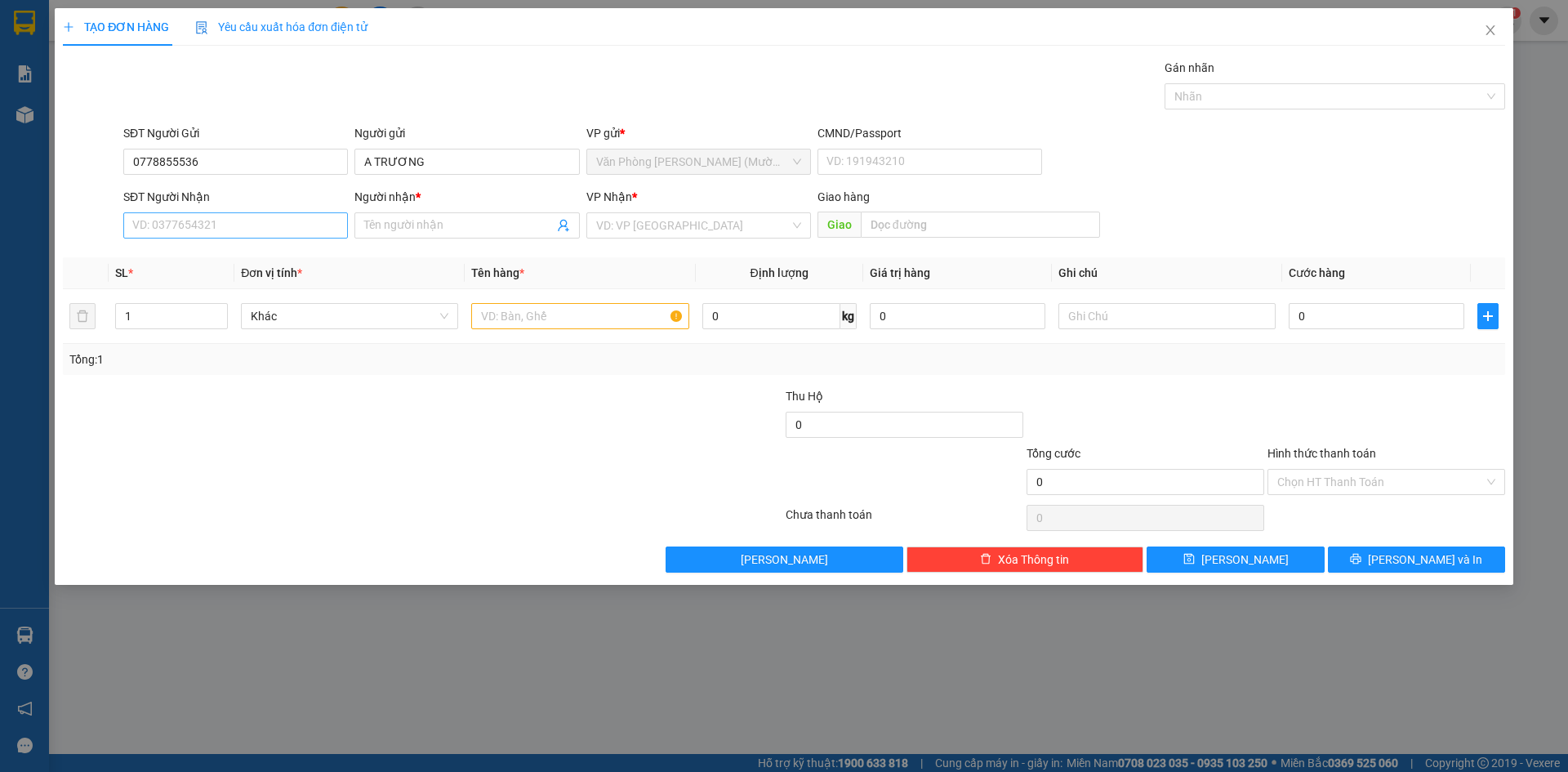
click at [365, 60] on div "Gói vận chuyển * Tiêu chuẩn Gán nhãn Nhãn" at bounding box center [815, 87] width 1389 height 57
click at [250, 241] on div "SĐT Người Nhận VD: 0377654321" at bounding box center [236, 216] width 225 height 57
click at [251, 224] on input "SĐT Người Nhận" at bounding box center [236, 226] width 225 height 27
type input "0703266065"
click at [238, 256] on div "0703266065 - THƯ" at bounding box center [235, 258] width 205 height 18
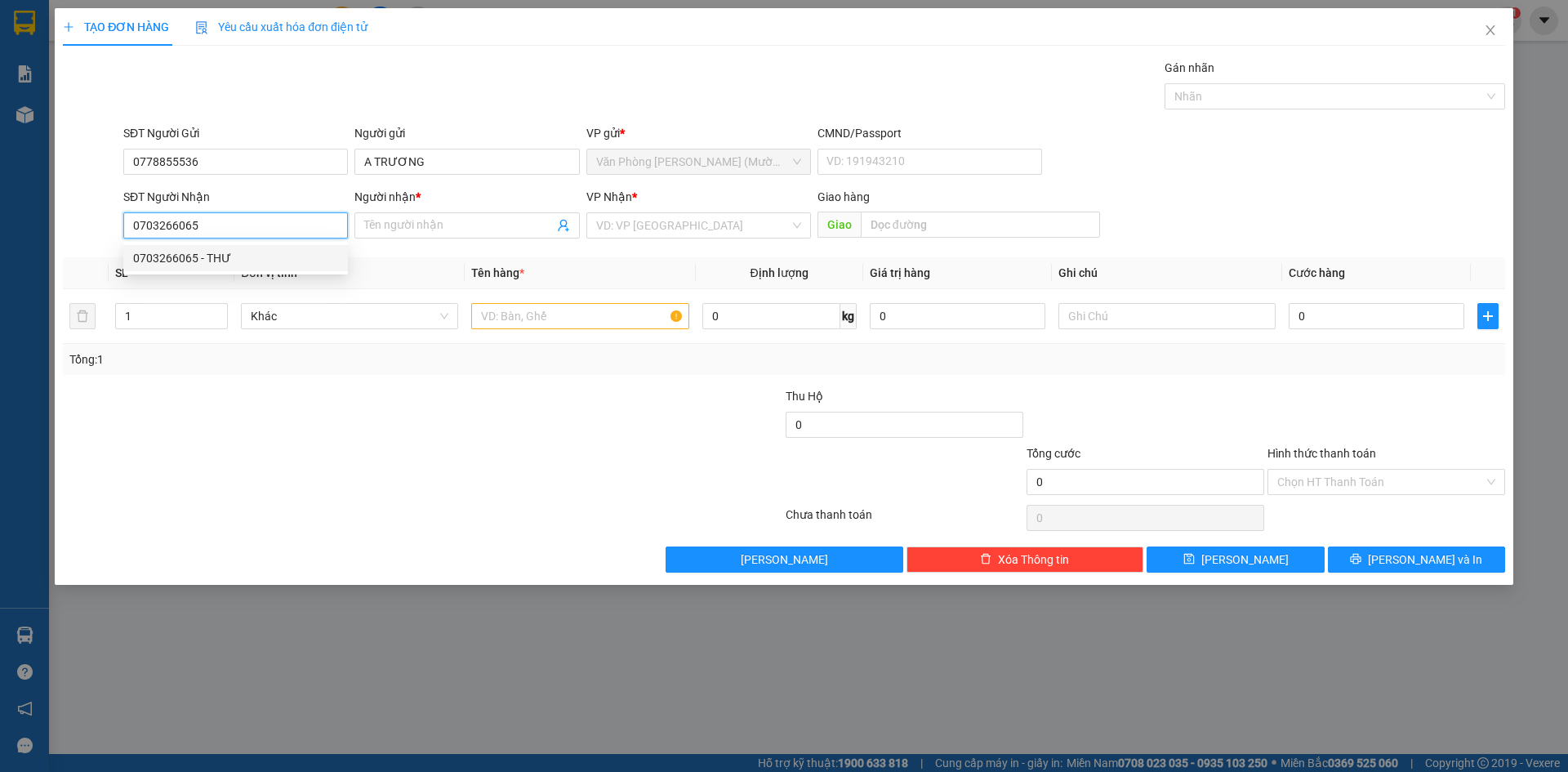
type input "THƯ"
type input "0703266065"
drag, startPoint x: 539, startPoint y: 66, endPoint x: 489, endPoint y: 315, distance: 254.0
click at [539, 71] on div "Gói vận chuyển * Tiêu chuẩn Gán nhãn Nhãn" at bounding box center [815, 87] width 1389 height 57
click at [540, 305] on input "text" at bounding box center [580, 316] width 217 height 27
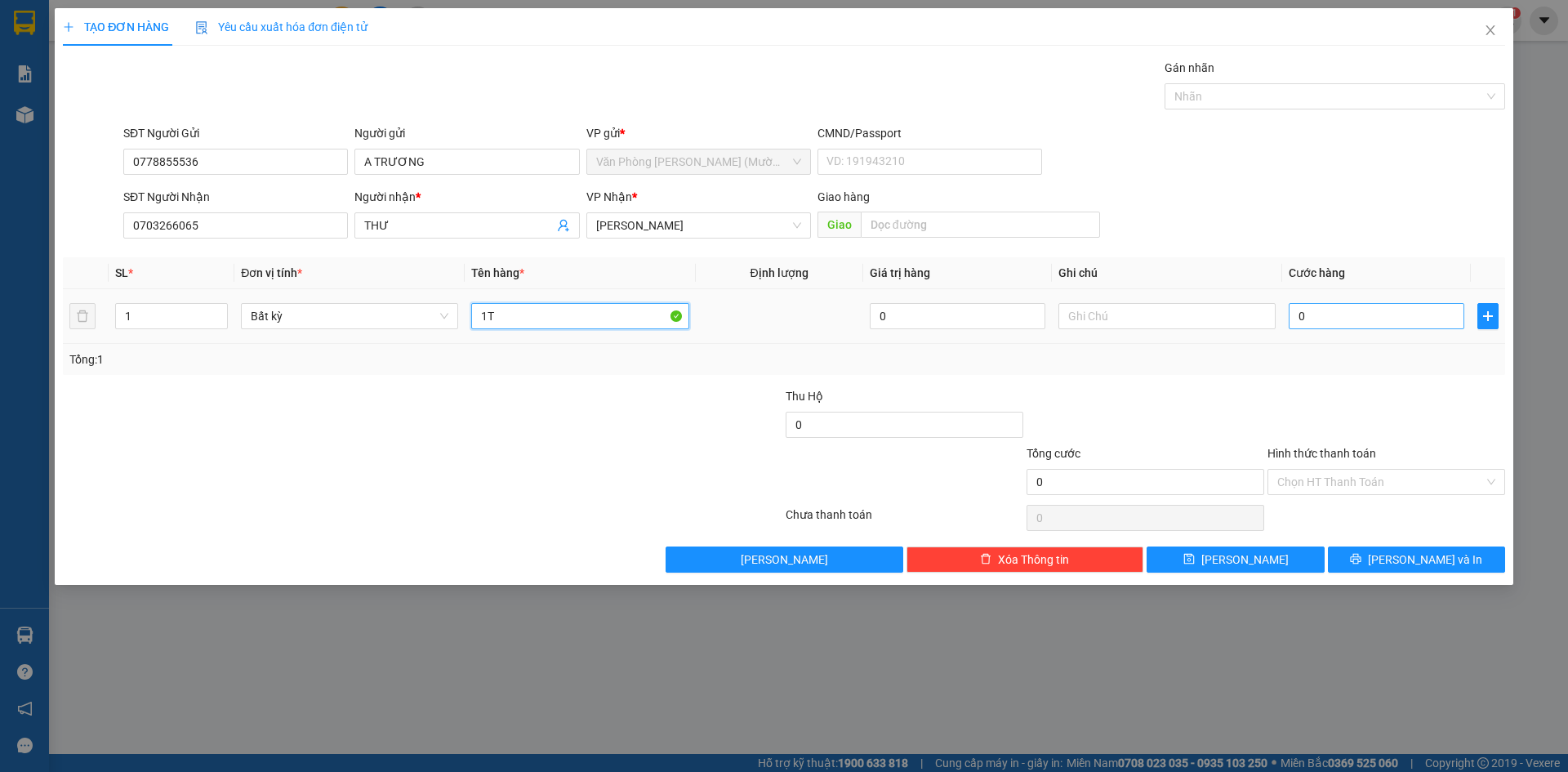
type input "1T"
click at [1401, 321] on input "0" at bounding box center [1377, 316] width 176 height 27
type input "3"
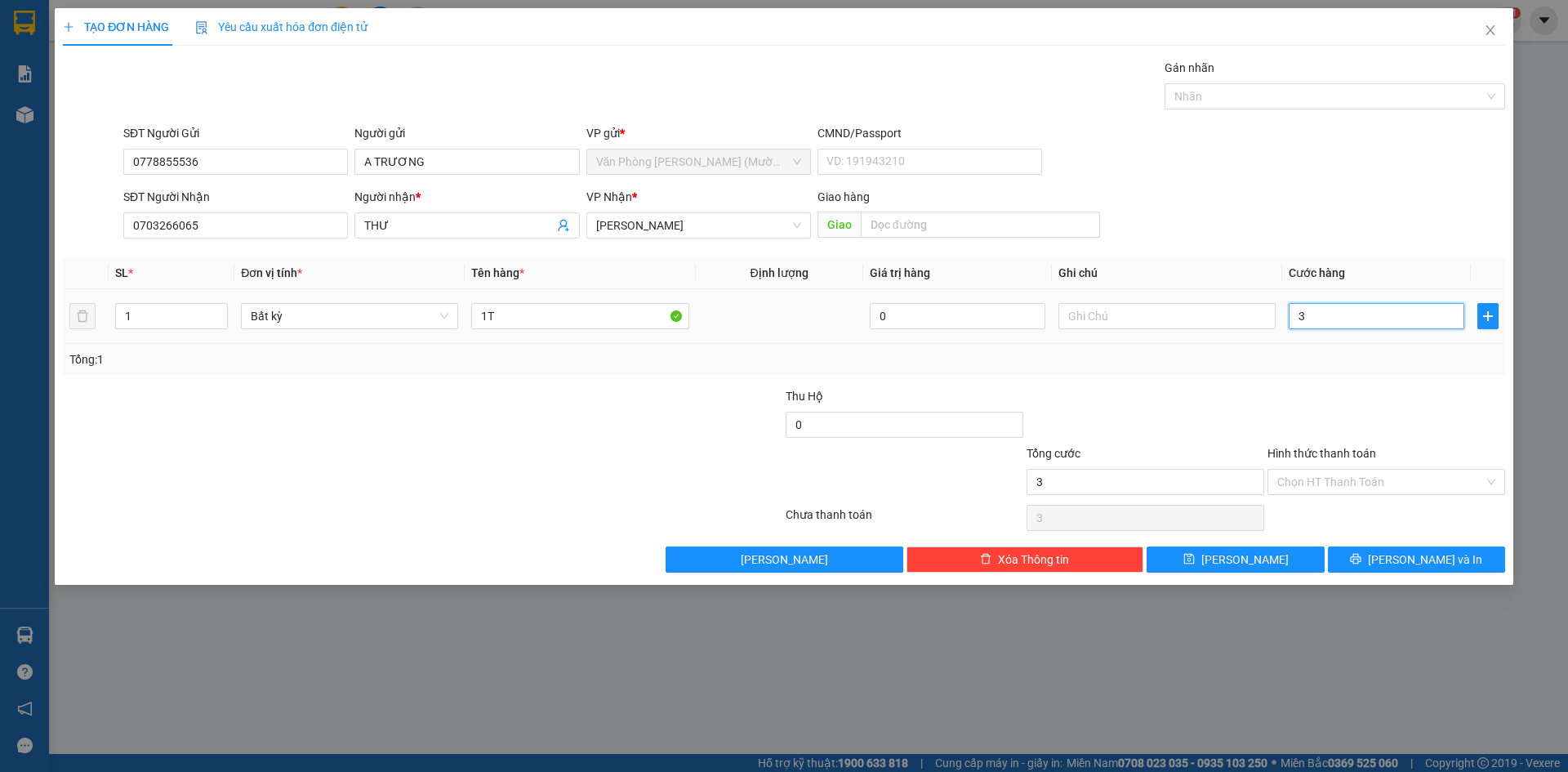
type input "30"
type input "30.000"
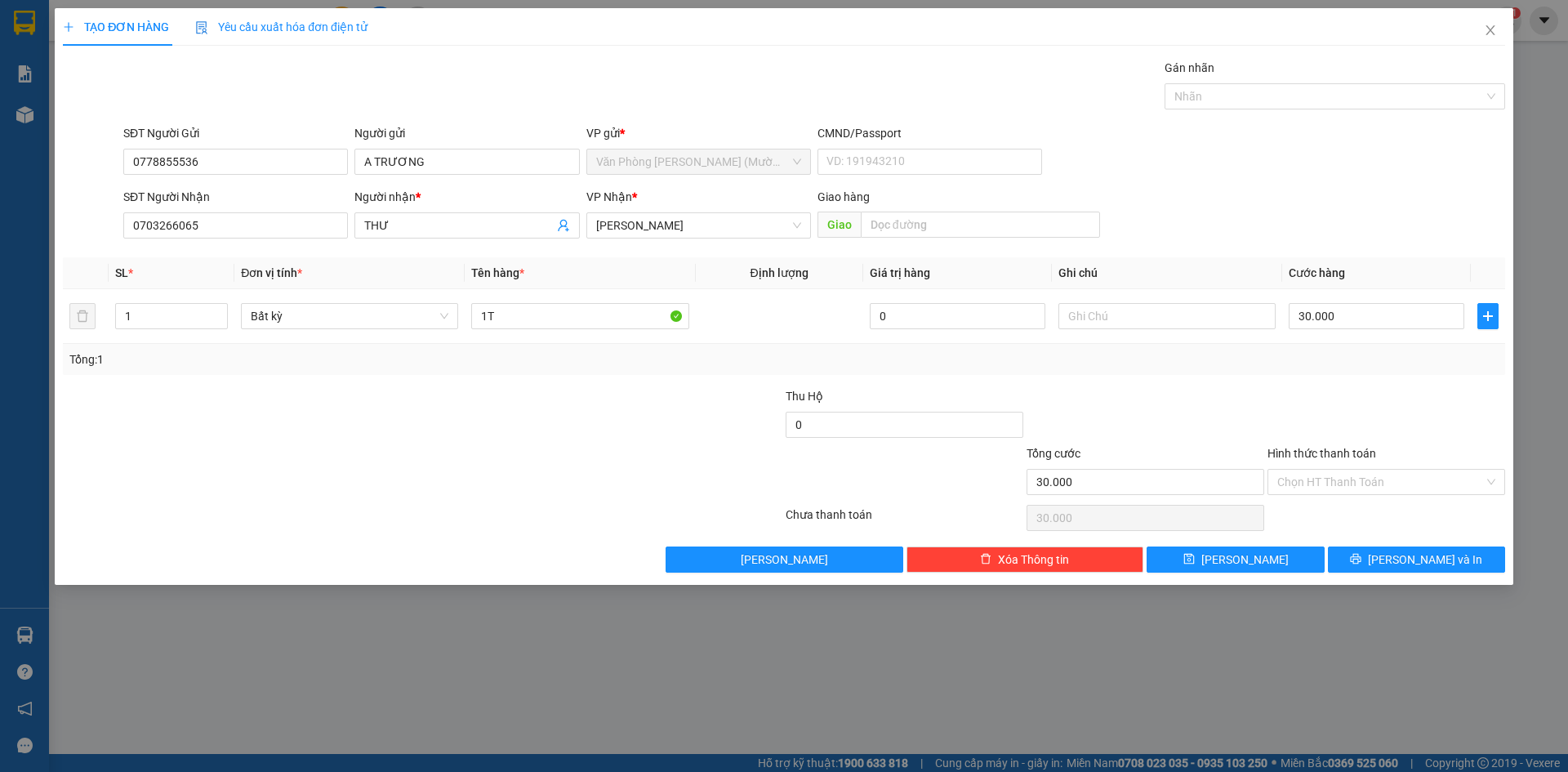
click at [1384, 227] on div "SĐT Người Nhận 0703266065 Người nhận * THƯ VP Nhận * [PERSON_NAME] hàng Giao" at bounding box center [815, 216] width 1389 height 57
drag, startPoint x: 1386, startPoint y: 393, endPoint x: 1330, endPoint y: 196, distance: 204.8
click at [1385, 360] on div "Transit Pickup Surcharge Ids Transit Deliver Surcharge Ids Transit Deliver Surc…" at bounding box center [784, 315] width 1443 height 514
click at [1329, 190] on div "SĐT Người Nhận 0703266065 Người nhận * THƯ VP Nhận * [PERSON_NAME] hàng Giao" at bounding box center [815, 216] width 1389 height 57
click at [1344, 358] on div "Tổng: 1" at bounding box center [784, 359] width 1429 height 18
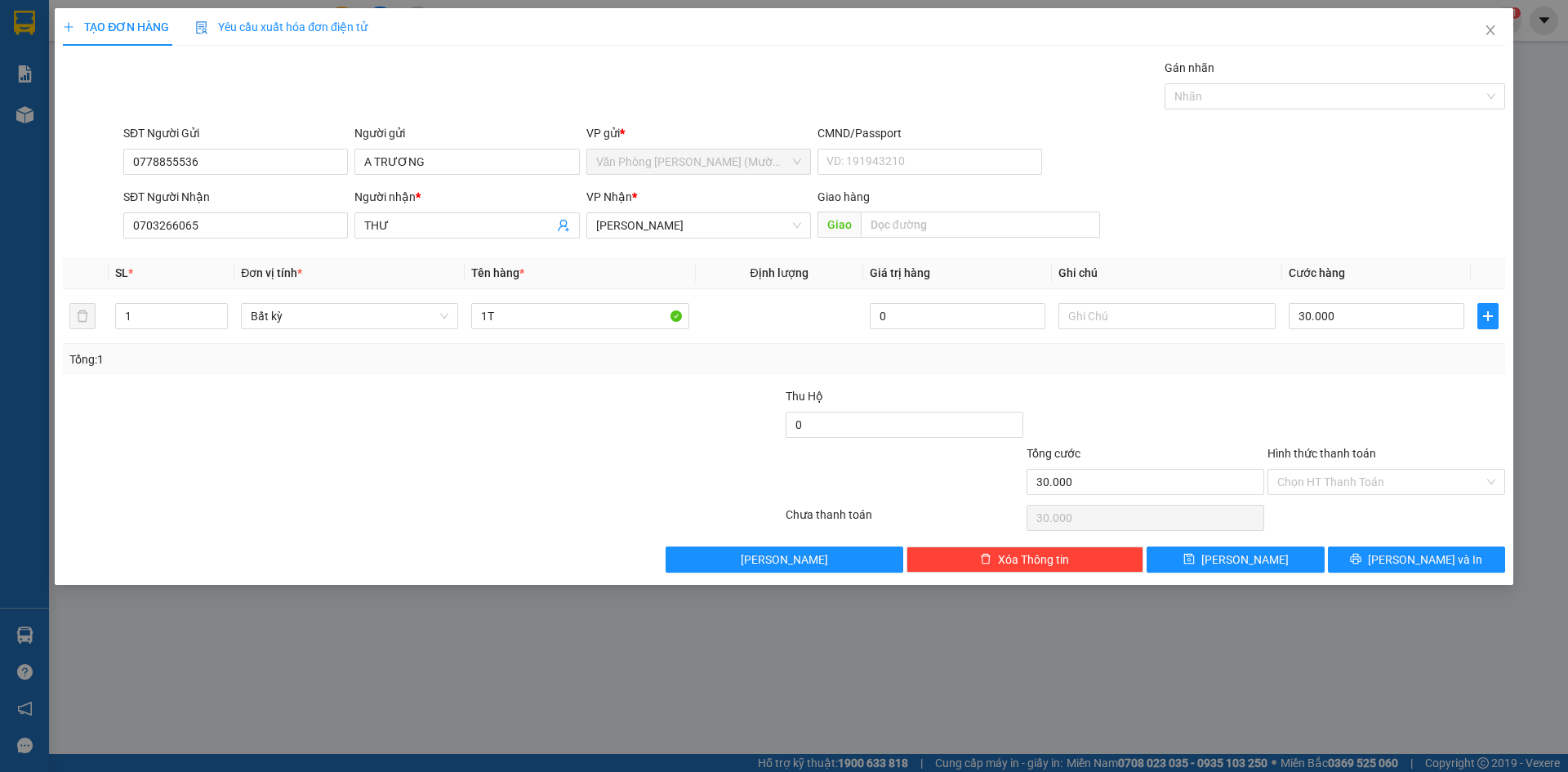
click at [1322, 172] on div "SĐT Người Gửi 0778855536 Người gửi A TRƯƠNG VP gửi * Văn Phòng [PERSON_NAME] ([…" at bounding box center [815, 153] width 1389 height 57
click at [1368, 466] on div "Hình thức thanh toán" at bounding box center [1386, 457] width 238 height 25
click at [1353, 487] on input "Hình thức thanh toán" at bounding box center [1381, 482] width 207 height 25
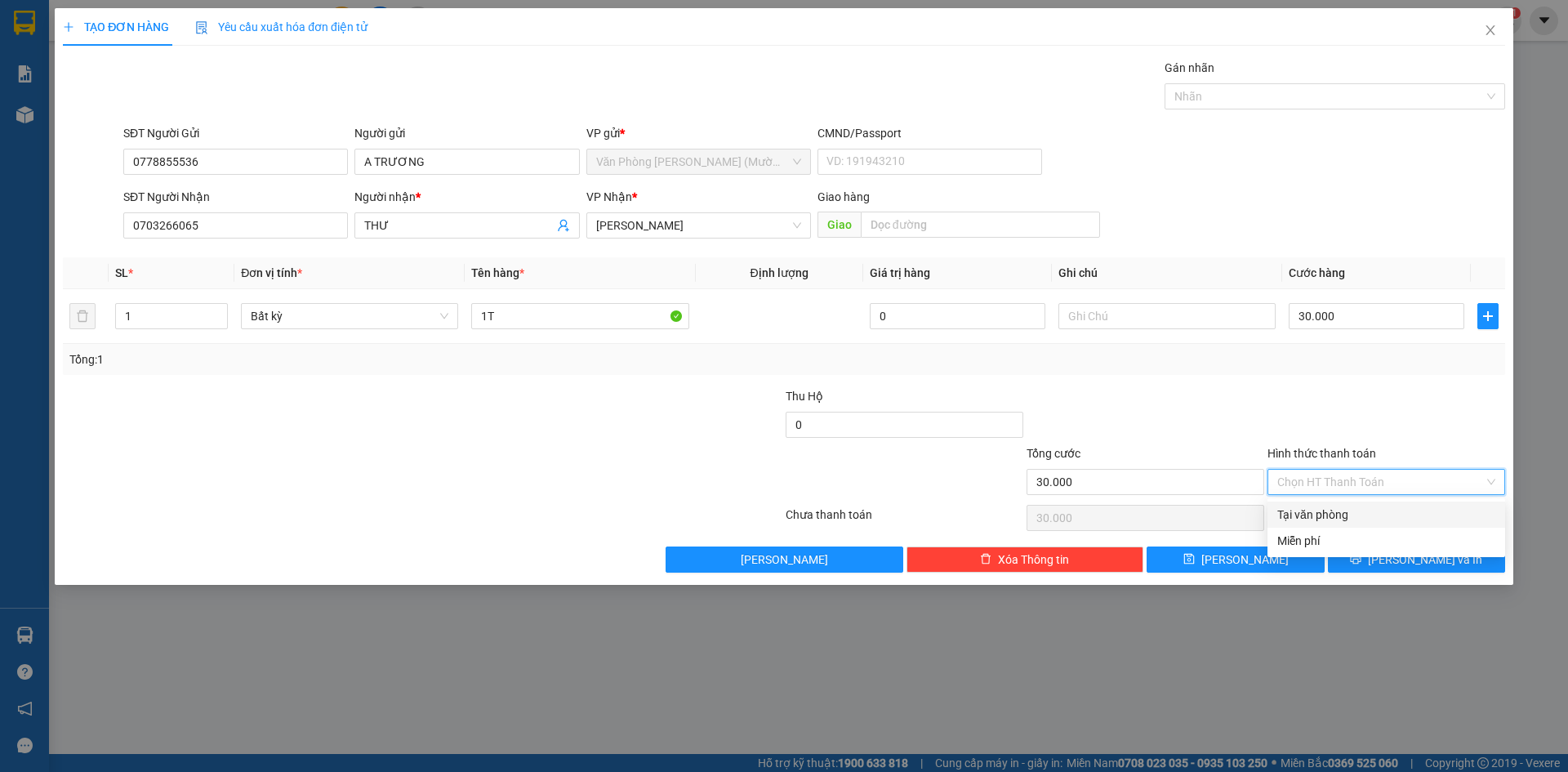
click at [1347, 511] on div "Tại văn phòng" at bounding box center [1386, 515] width 218 height 18
type input "0"
click at [1413, 436] on div at bounding box center [1386, 416] width 241 height 57
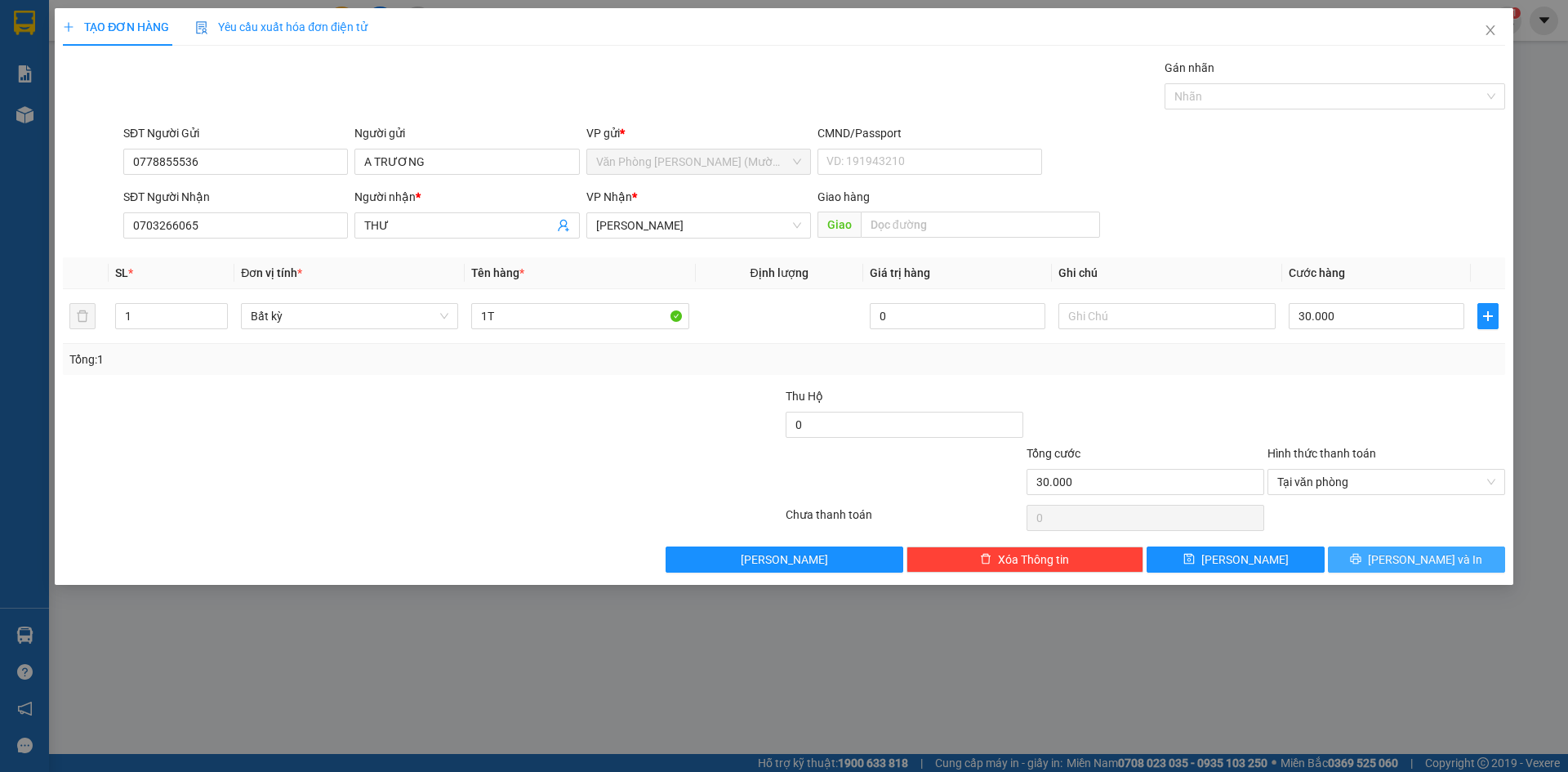
click at [1414, 557] on span "[PERSON_NAME] và In" at bounding box center [1425, 560] width 114 height 18
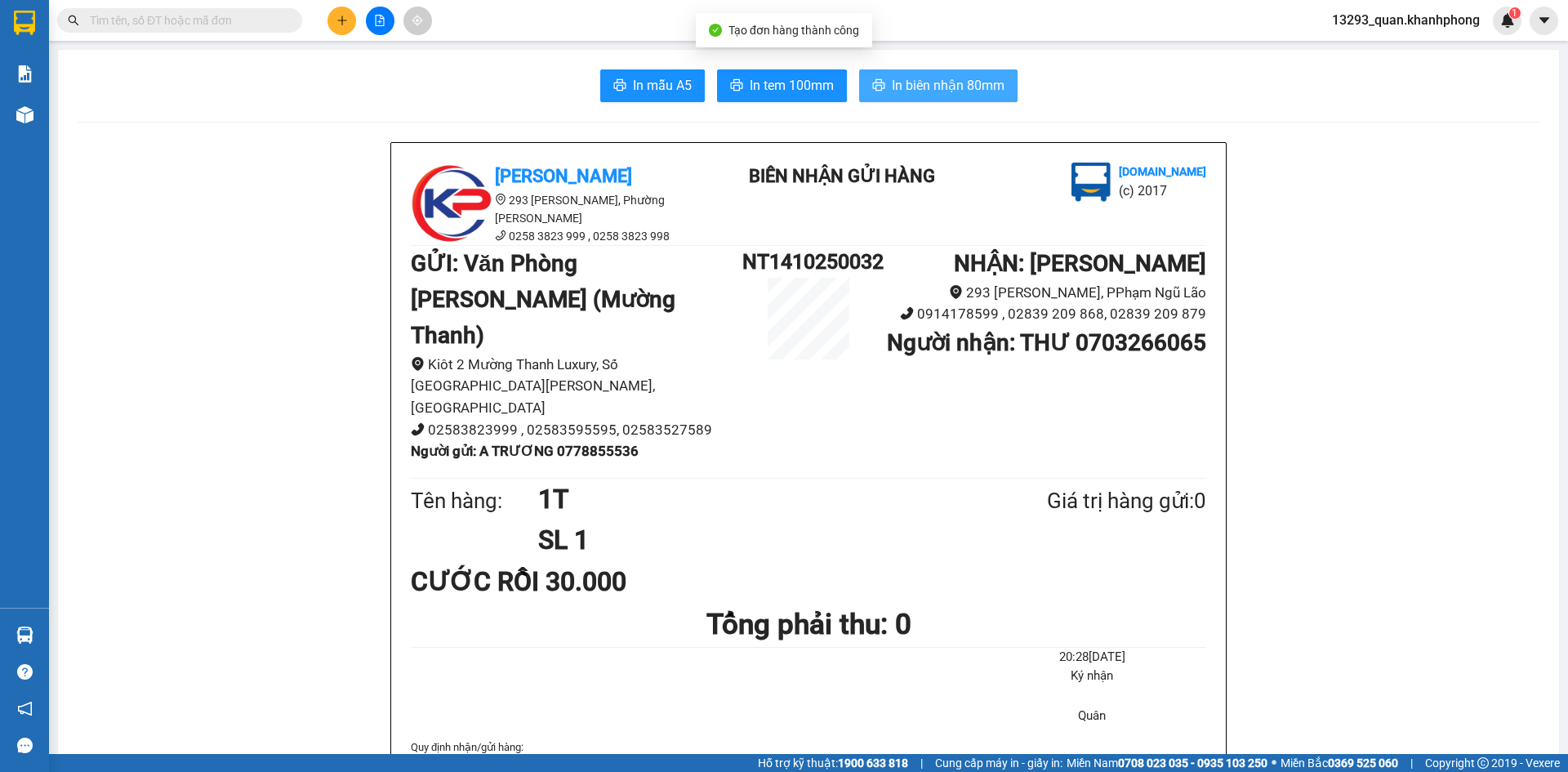
click at [962, 83] on span "In biên nhận 80mm" at bounding box center [948, 86] width 113 height 21
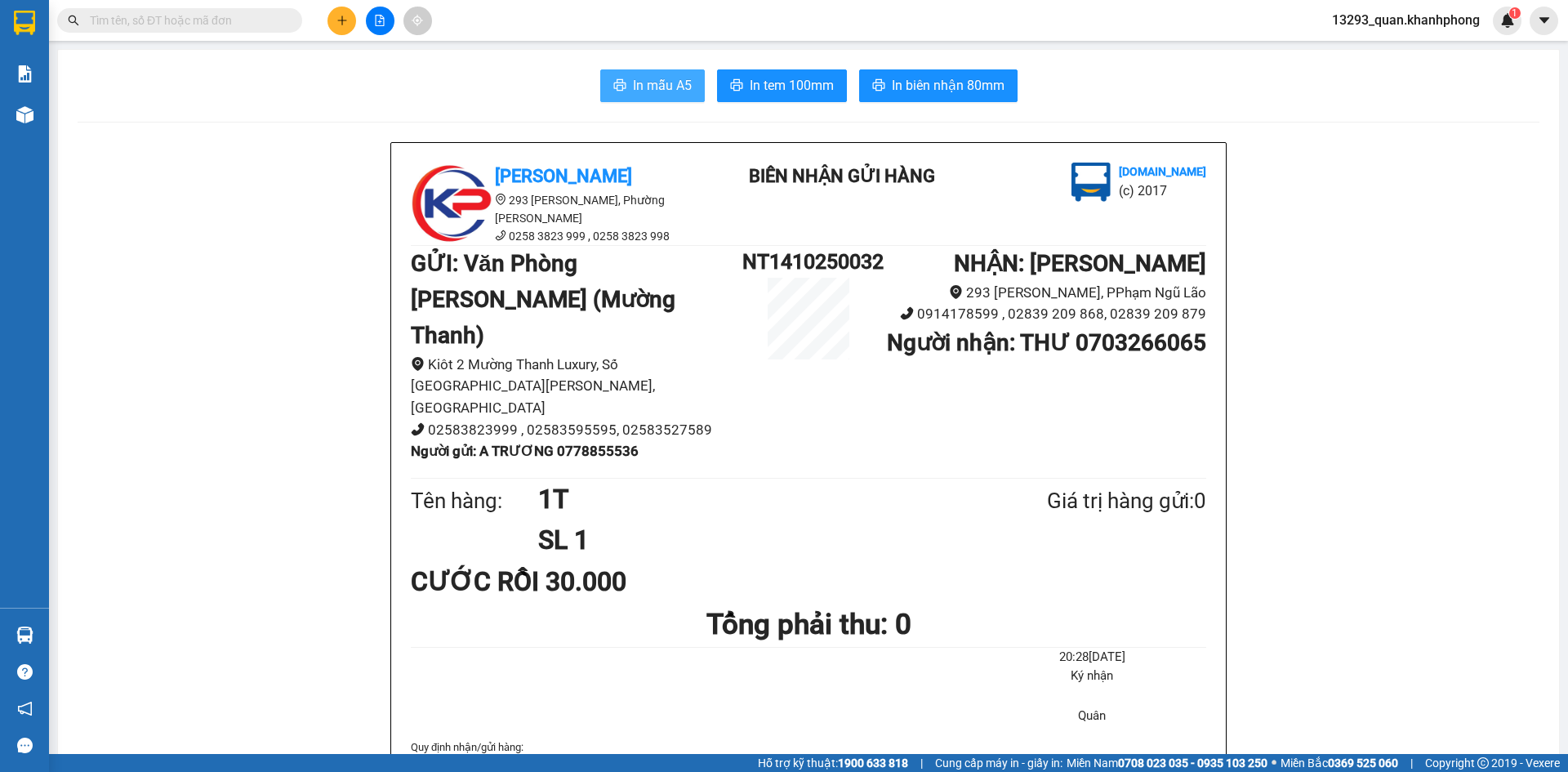
click at [679, 91] on span "In mẫu A5" at bounding box center [662, 86] width 59 height 21
